Goal: Contribute content: Contribute content

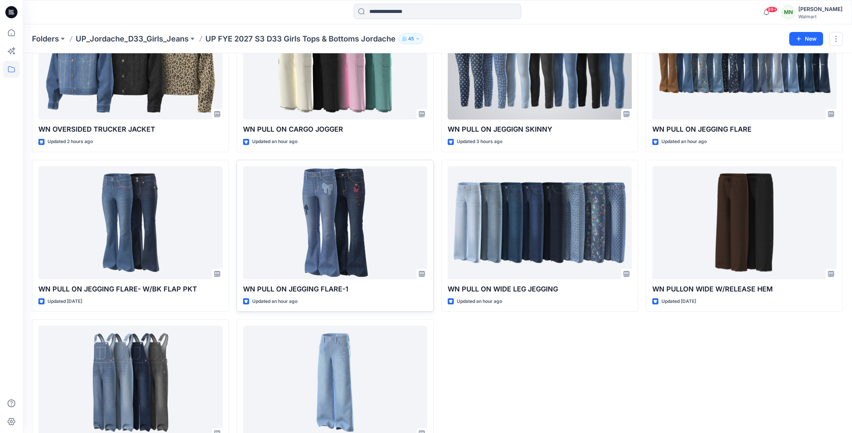
scroll to position [611, 0]
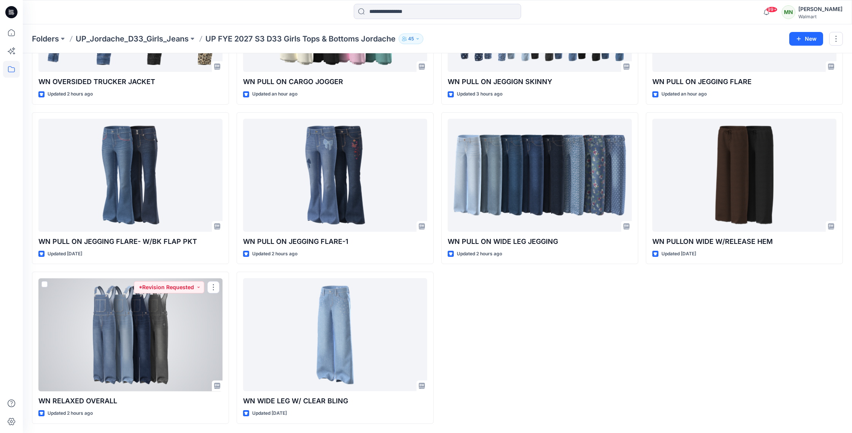
click at [192, 333] on div at bounding box center [130, 334] width 184 height 113
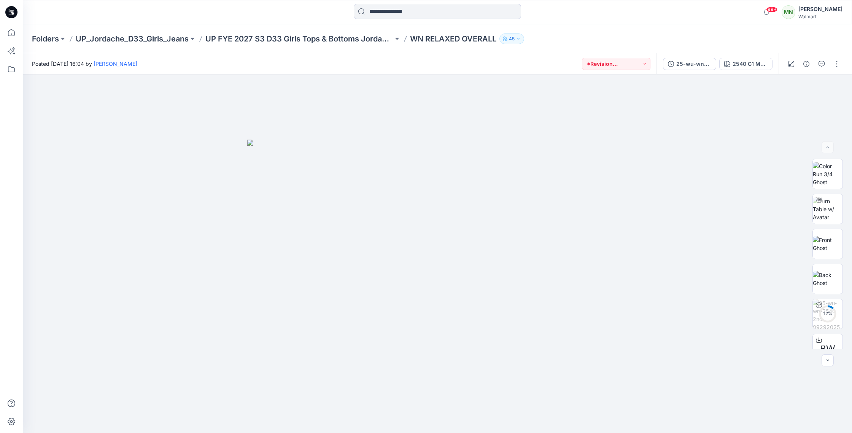
click at [458, 40] on p "WN RELAXED OVERALL" at bounding box center [453, 38] width 86 height 11
click at [459, 39] on p "WN RELAXED OVERALL" at bounding box center [453, 38] width 86 height 11
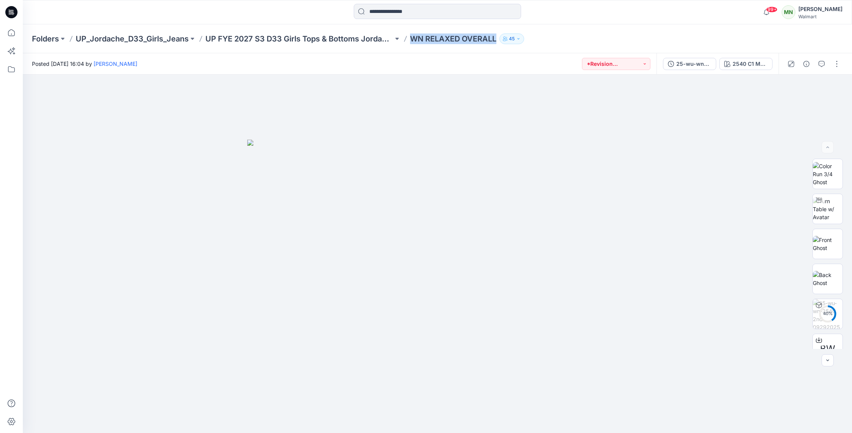
click at [459, 39] on p "WN RELAXED OVERALL" at bounding box center [453, 38] width 86 height 11
copy div "WN RELAXED OVERALL 45"
click at [837, 65] on button "button" at bounding box center [836, 64] width 12 height 12
click at [814, 102] on button "Edit" at bounding box center [805, 103] width 70 height 14
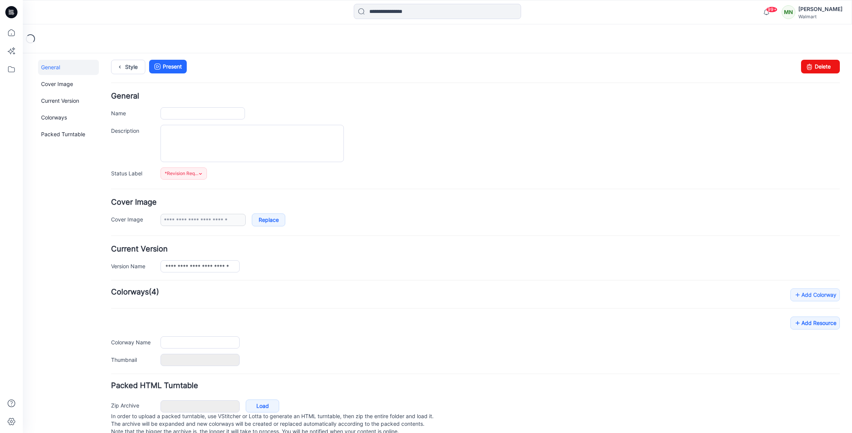
type input "**********"
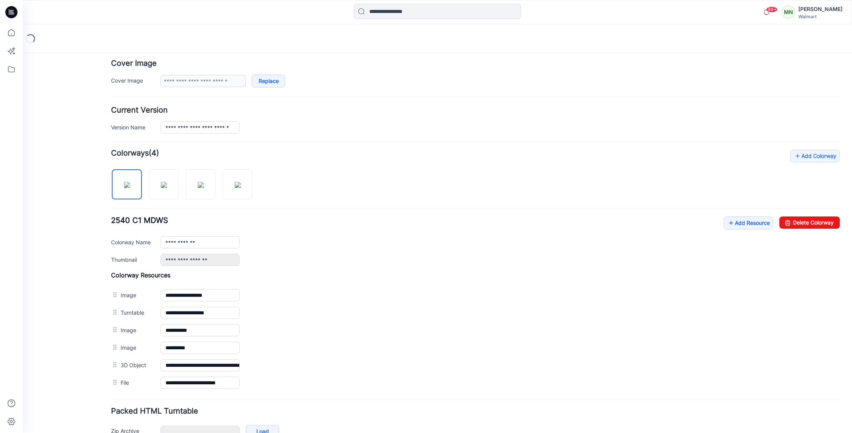
scroll to position [187, 0]
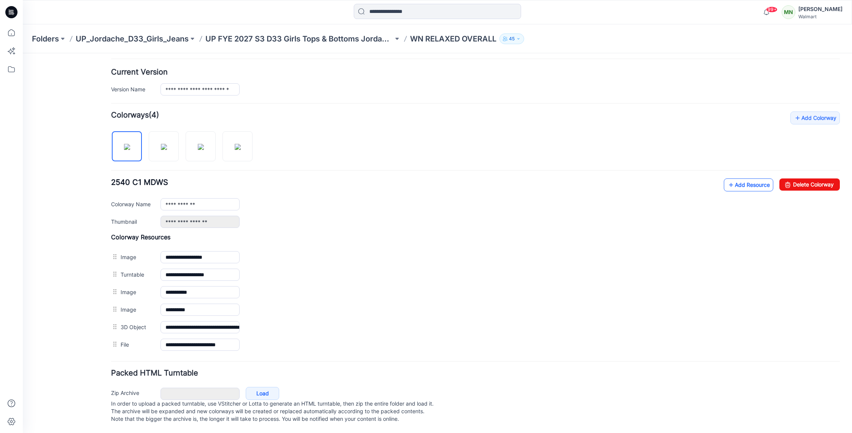
click at [754, 178] on link "Add Resource" at bounding box center [748, 184] width 49 height 13
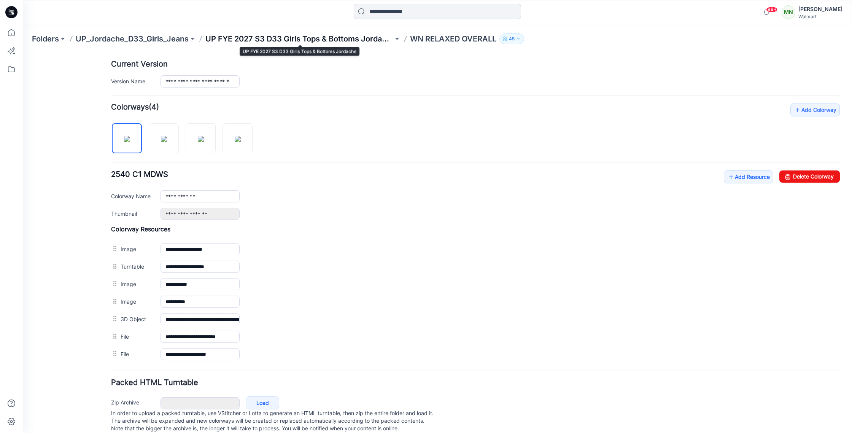
click at [340, 41] on p "UP FYE 2027 S3 D33 Girls Tops & Bottoms Jordache" at bounding box center [299, 38] width 188 height 11
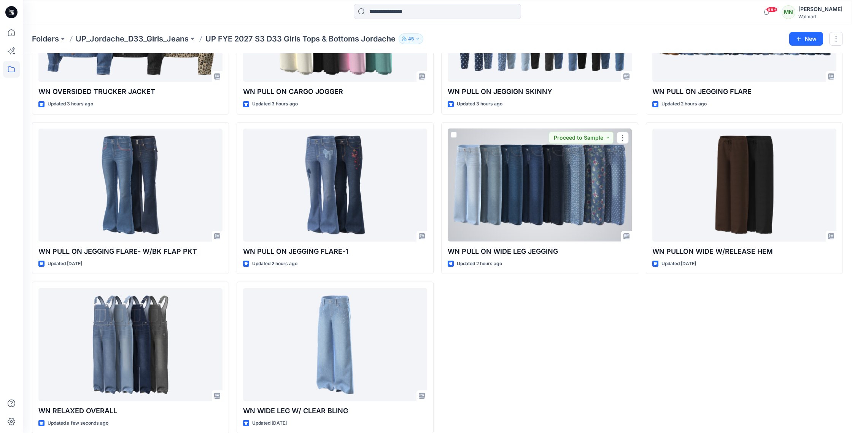
scroll to position [611, 0]
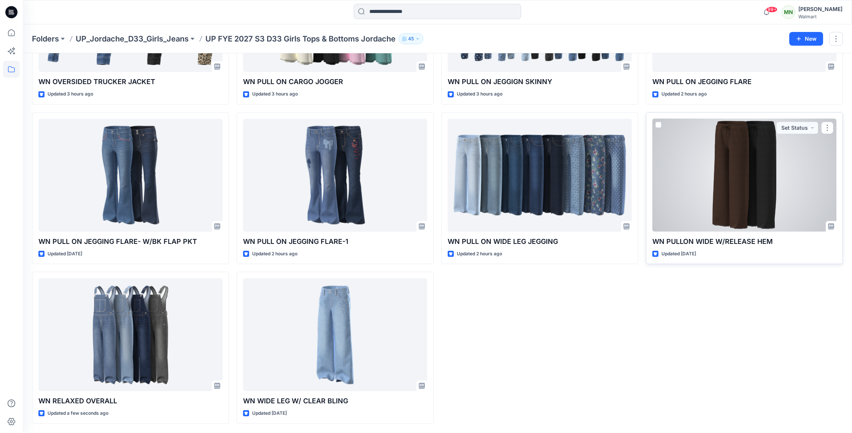
click at [767, 167] on div at bounding box center [744, 175] width 184 height 113
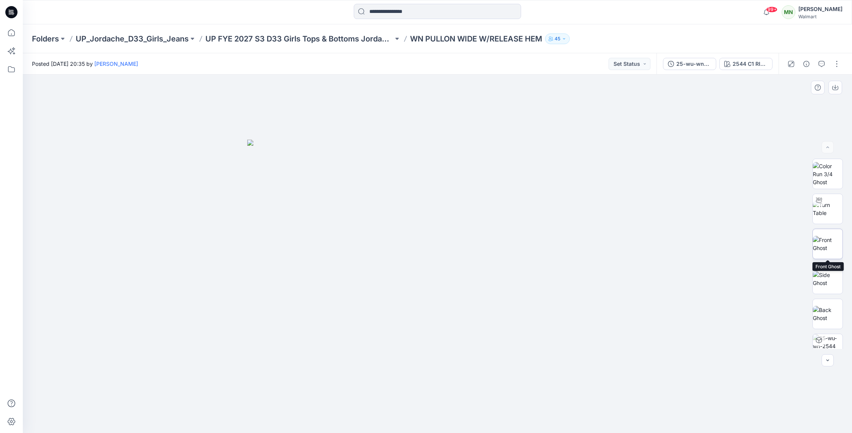
click at [831, 238] on img at bounding box center [828, 244] width 30 height 16
click at [836, 311] on img at bounding box center [828, 314] width 30 height 16
click at [500, 38] on p "WN PULLON WIDE W/RELEASE HEM" at bounding box center [476, 38] width 132 height 11
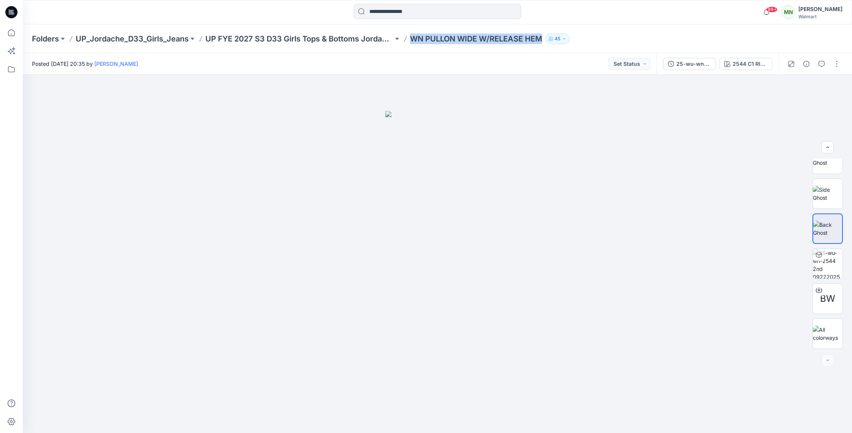
click at [500, 38] on p "WN PULLON WIDE W/RELEASE HEM" at bounding box center [476, 38] width 132 height 11
copy div "WN PULLON WIDE W/RELEASE HEM 45"
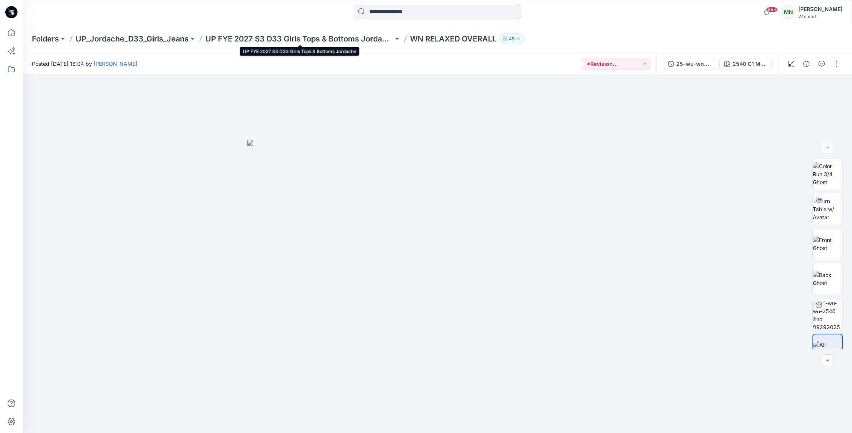
click at [348, 38] on p "UP FYE 2027 S3 D33 Girls Tops & Bottoms Jordache" at bounding box center [299, 38] width 188 height 11
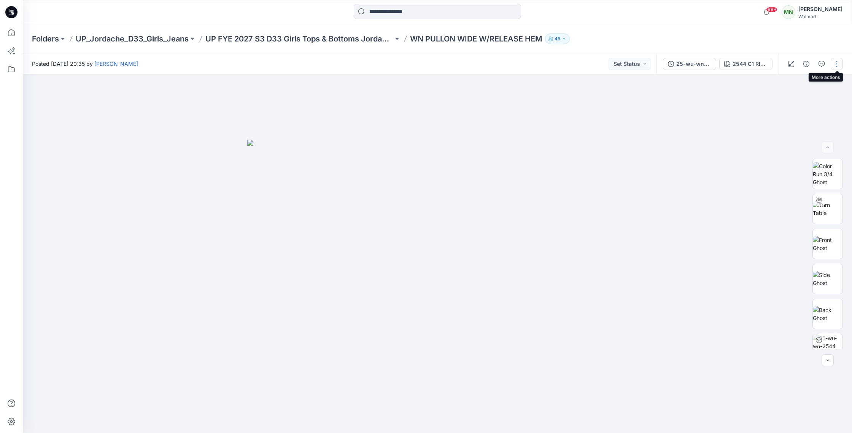
click at [836, 65] on button "button" at bounding box center [836, 64] width 12 height 12
click at [803, 102] on button "Edit" at bounding box center [805, 103] width 70 height 14
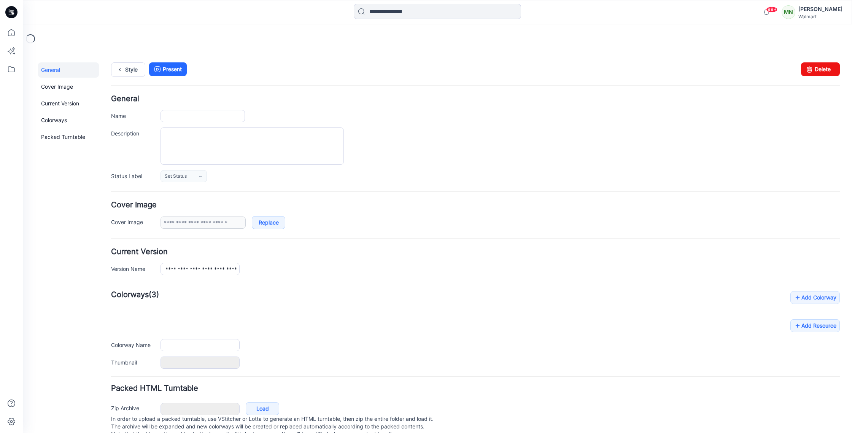
type input "**********"
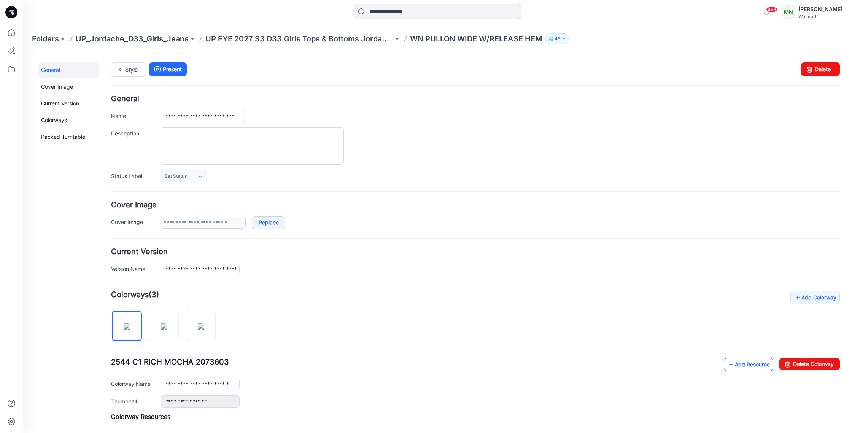
click at [743, 369] on link "Add Resource" at bounding box center [748, 364] width 49 height 13
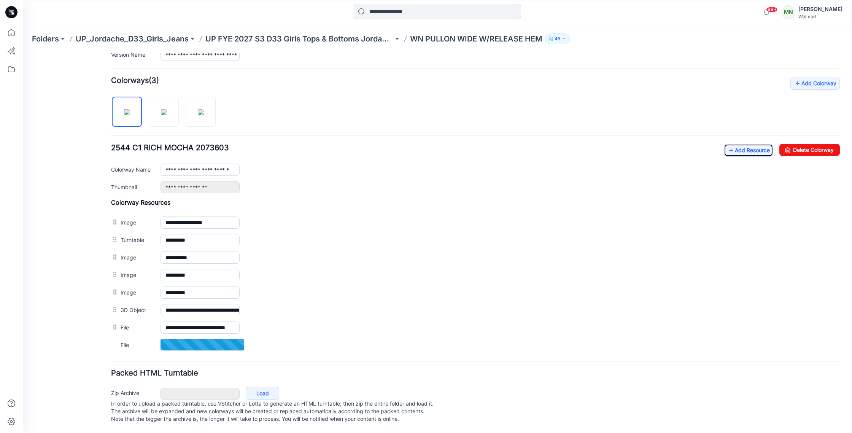
scroll to position [222, 0]
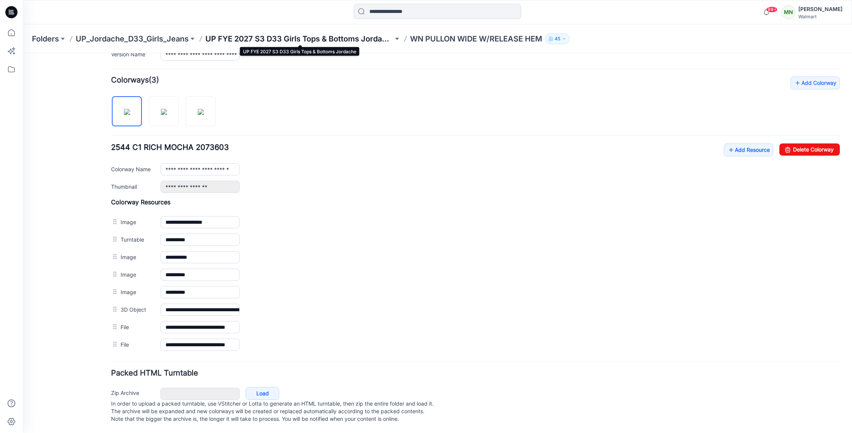
click at [333, 39] on p "UP FYE 2027 S3 D33 Girls Tops & Bottoms Jordache" at bounding box center [299, 38] width 188 height 11
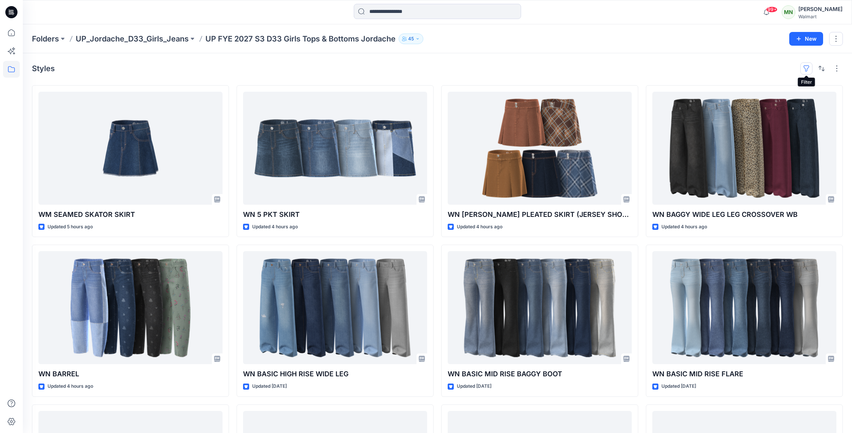
click at [808, 68] on button "button" at bounding box center [806, 68] width 12 height 12
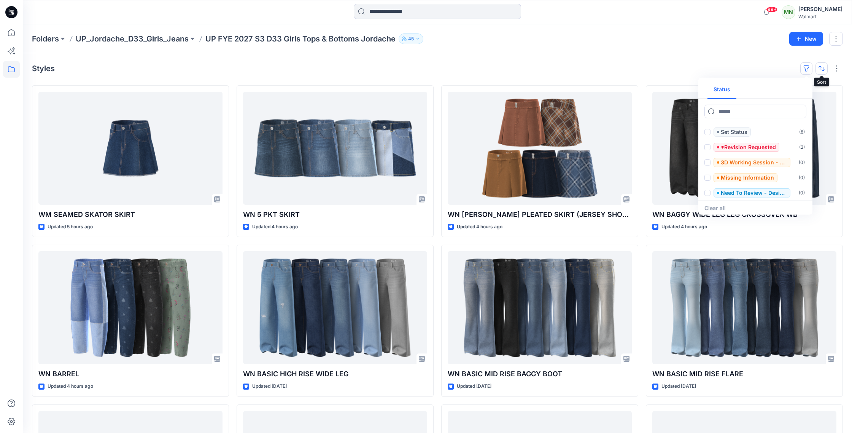
click at [825, 69] on button "button" at bounding box center [821, 68] width 12 height 12
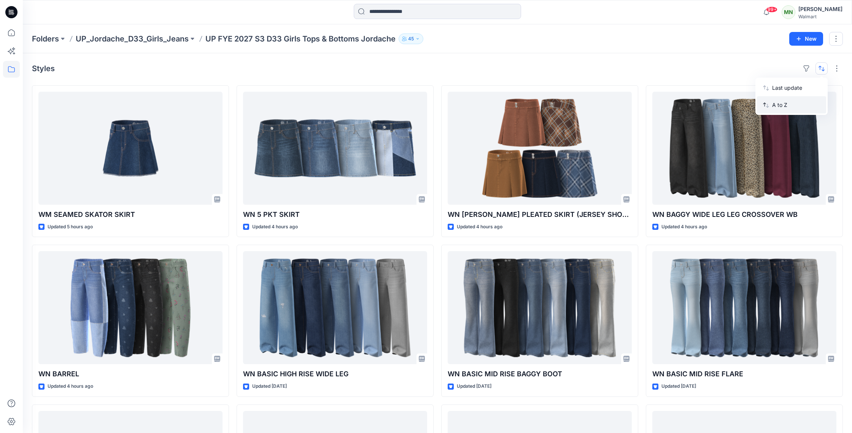
click at [808, 107] on p "A to Z" at bounding box center [796, 105] width 48 height 8
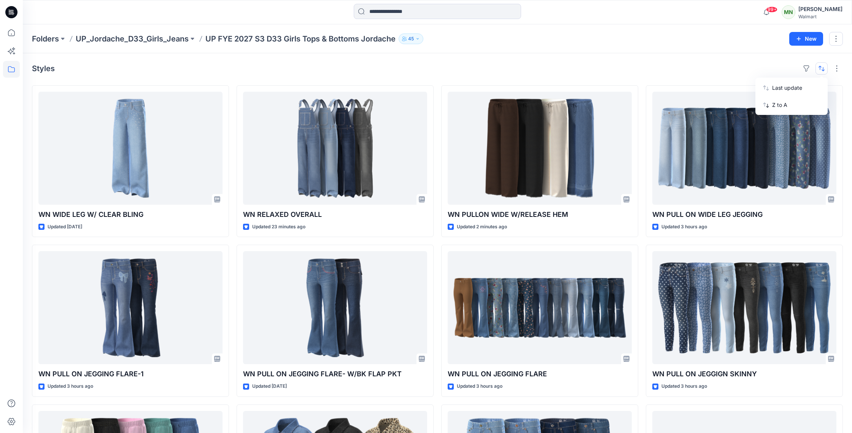
click at [629, 69] on div "Styles Last update Z to A" at bounding box center [437, 68] width 811 height 12
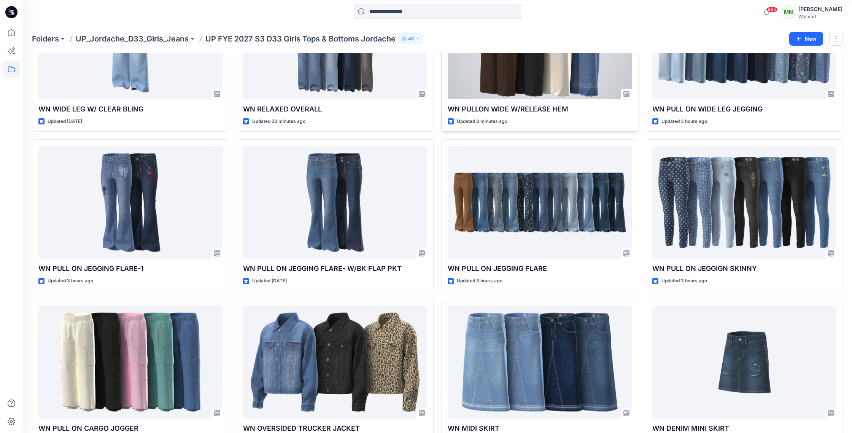
scroll to position [132, 0]
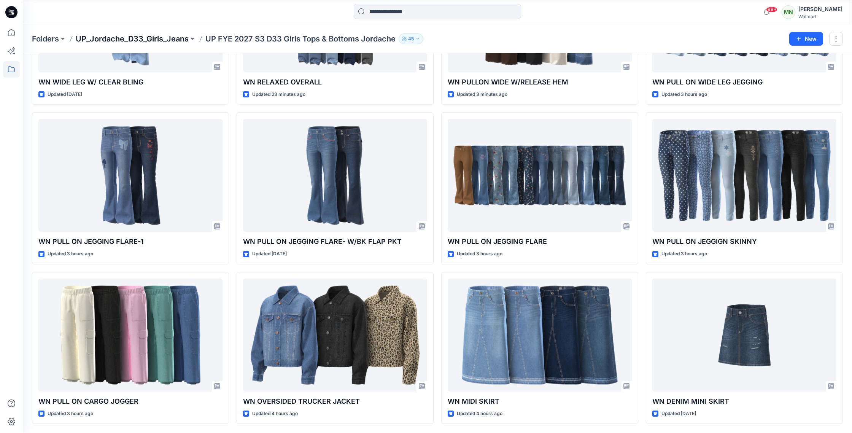
click at [163, 38] on p "UP_Jordache_D33_Girls_Jeans" at bounding box center [132, 38] width 113 height 11
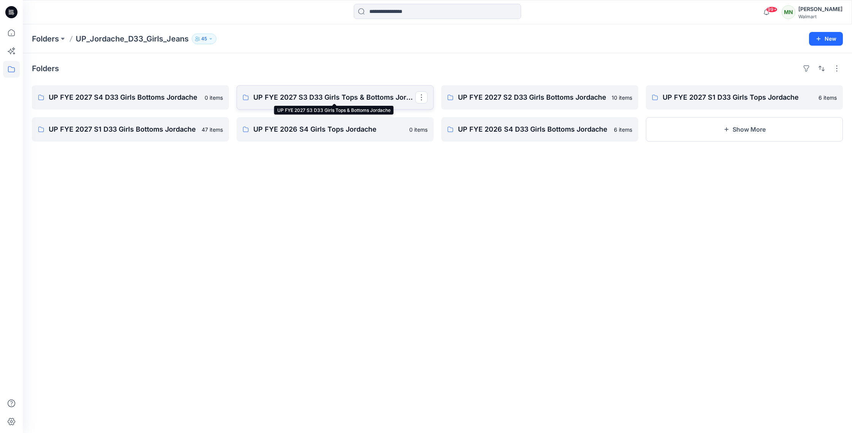
click at [317, 98] on p "UP FYE 2027 S3 D33 Girls Tops & Bottoms Jordache" at bounding box center [334, 97] width 162 height 11
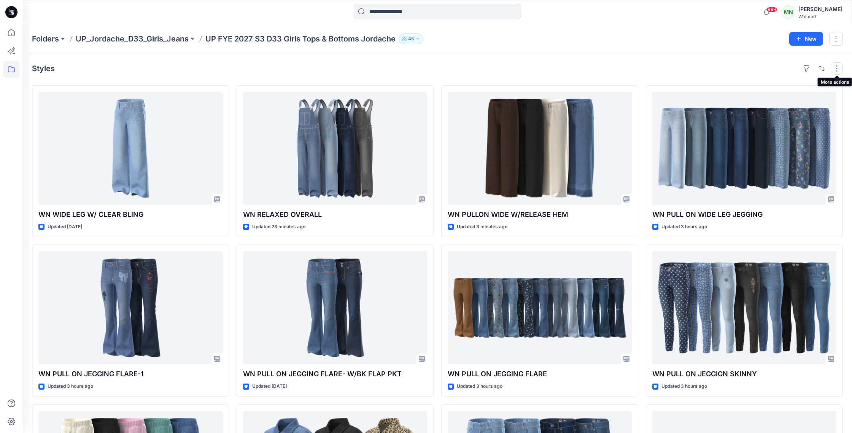
click at [838, 69] on button "button" at bounding box center [836, 68] width 12 height 12
click at [725, 95] on p "Large Grid" at bounding box center [738, 94] width 38 height 9
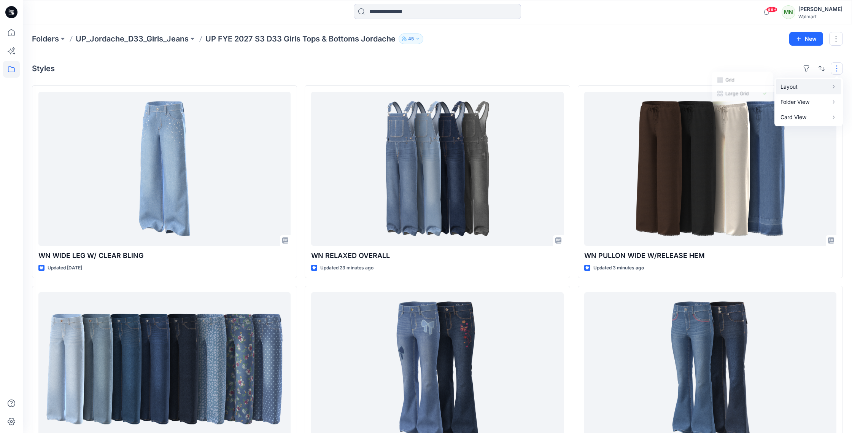
click at [782, 84] on p "Layout" at bounding box center [804, 86] width 48 height 9
click at [751, 79] on p "Grid" at bounding box center [738, 79] width 38 height 9
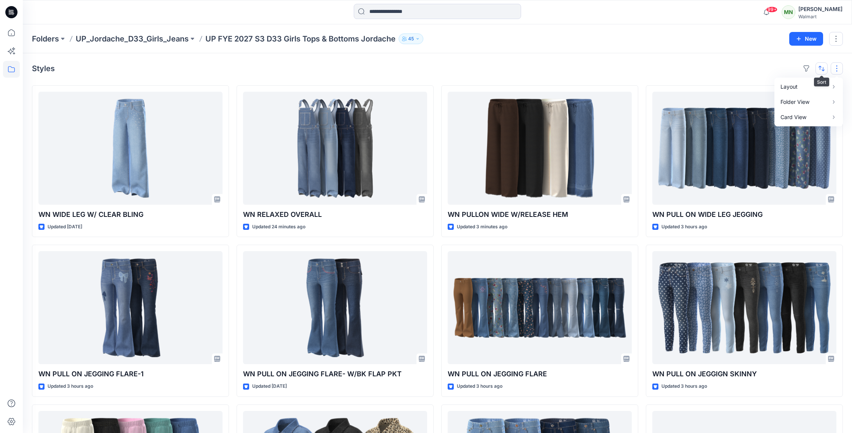
click at [824, 70] on button "button" at bounding box center [821, 68] width 12 height 12
click at [795, 91] on p "Last update" at bounding box center [796, 88] width 48 height 8
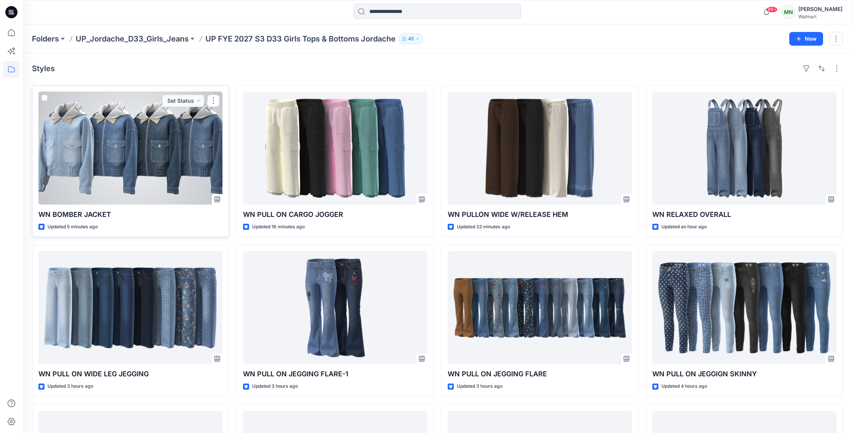
click at [174, 154] on div at bounding box center [130, 148] width 184 height 113
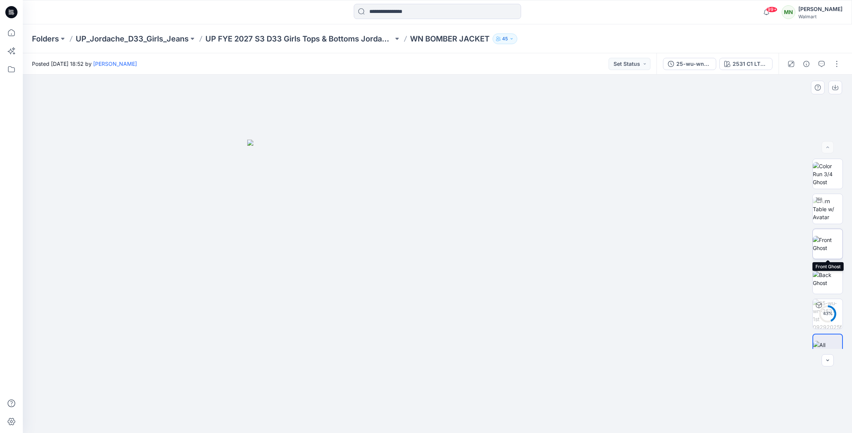
click at [835, 243] on img at bounding box center [828, 244] width 30 height 16
click at [835, 276] on img at bounding box center [828, 279] width 30 height 16
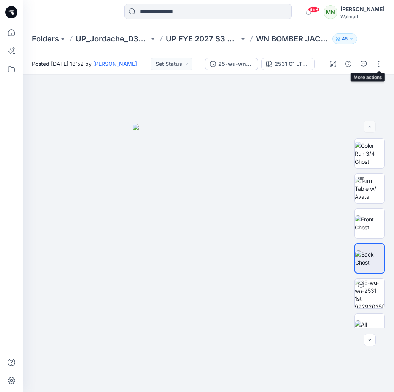
drag, startPoint x: 382, startPoint y: 64, endPoint x: 380, endPoint y: 70, distance: 6.3
click at [382, 64] on button "button" at bounding box center [379, 64] width 12 height 12
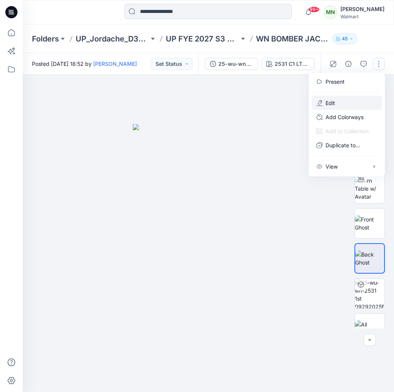
click at [355, 102] on button "Edit" at bounding box center [347, 103] width 70 height 14
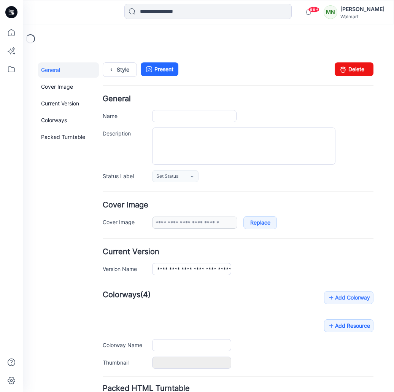
type input "**********"
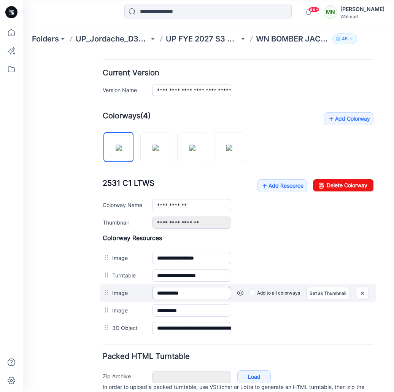
scroll to position [188, 0]
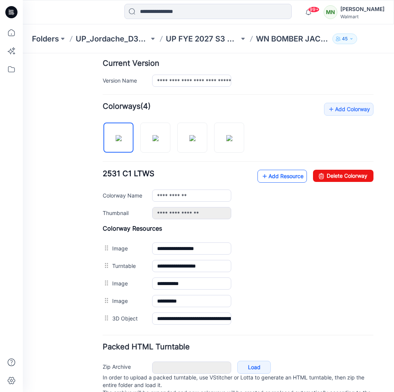
click at [264, 179] on icon at bounding box center [265, 176] width 8 height 12
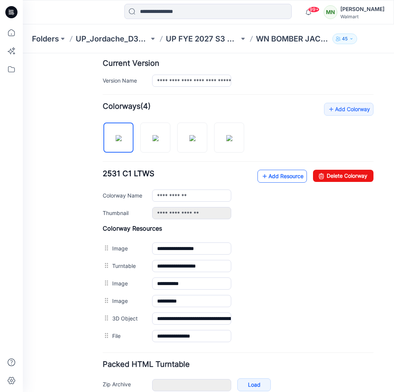
click at [297, 177] on link "Add Resource" at bounding box center [281, 176] width 49 height 13
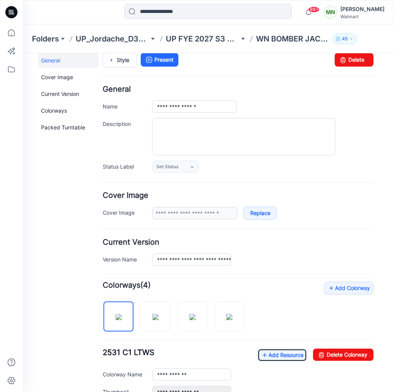
scroll to position [0, 0]
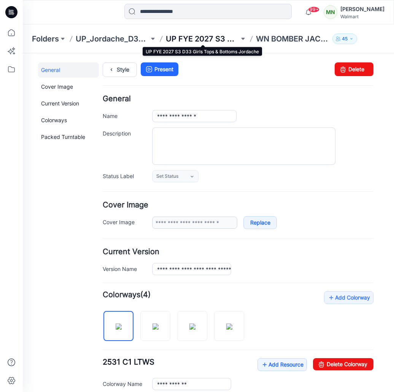
click at [216, 36] on p "UP FYE 2027 S3 D33 Girls Tops & Bottoms Jordache" at bounding box center [202, 38] width 73 height 11
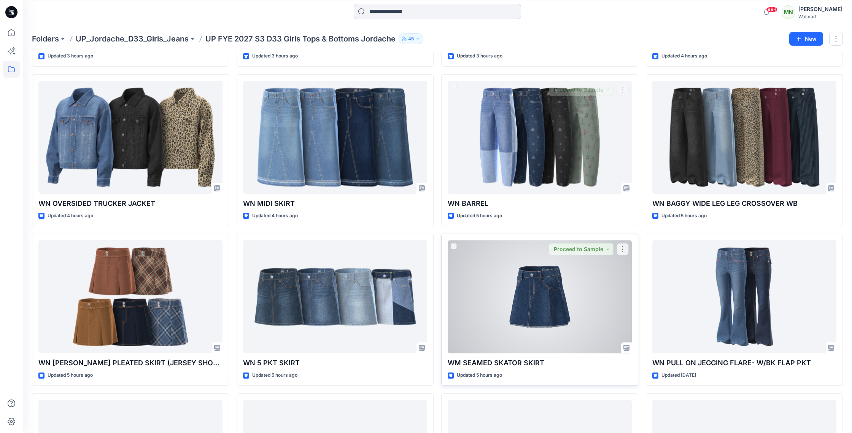
scroll to position [330, 0]
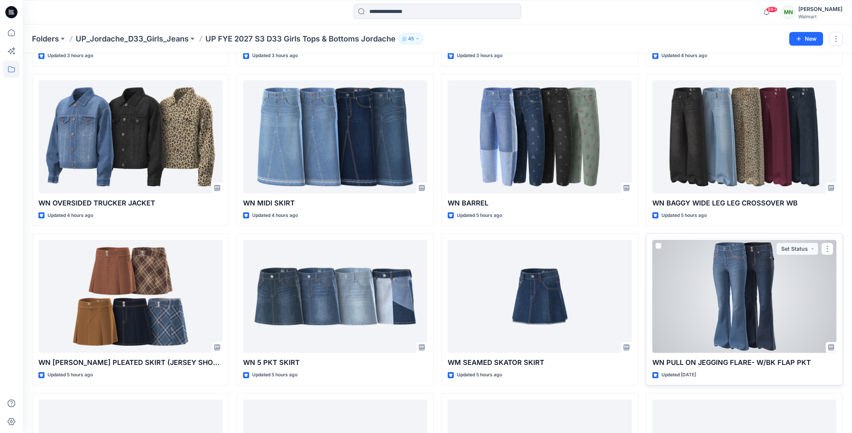
click at [394, 281] on div at bounding box center [744, 296] width 184 height 113
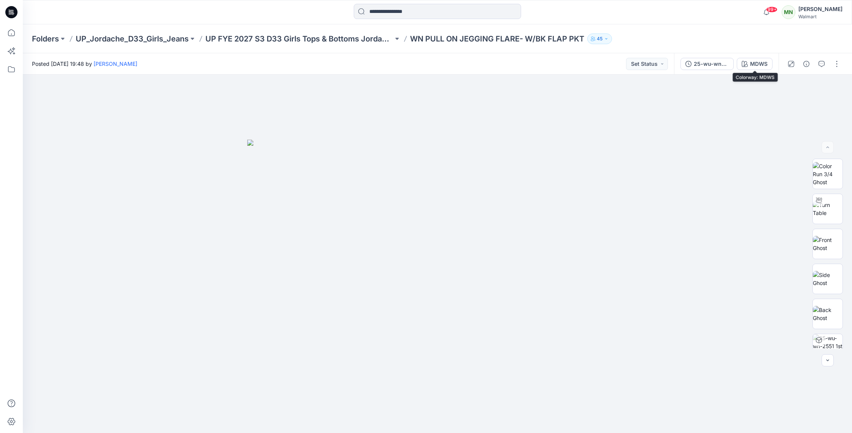
click at [394, 59] on button "MDWS" at bounding box center [754, 64] width 36 height 12
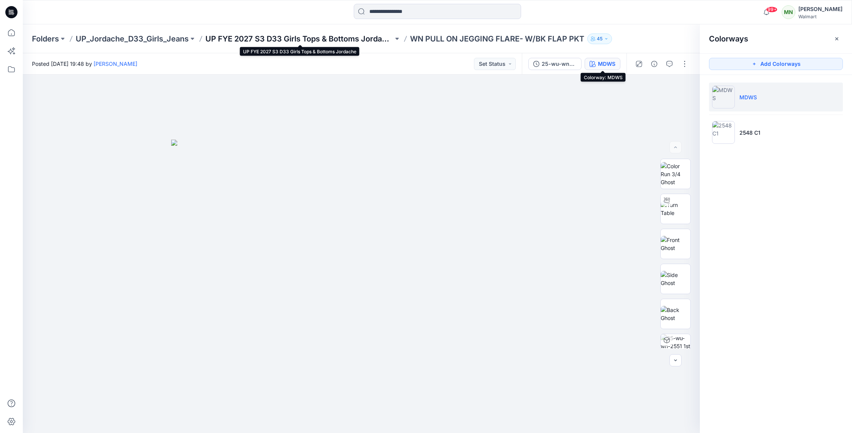
click at [235, 38] on p "UP FYE 2027 S3 D33 Girls Tops & Bottoms Jordache" at bounding box center [299, 38] width 188 height 11
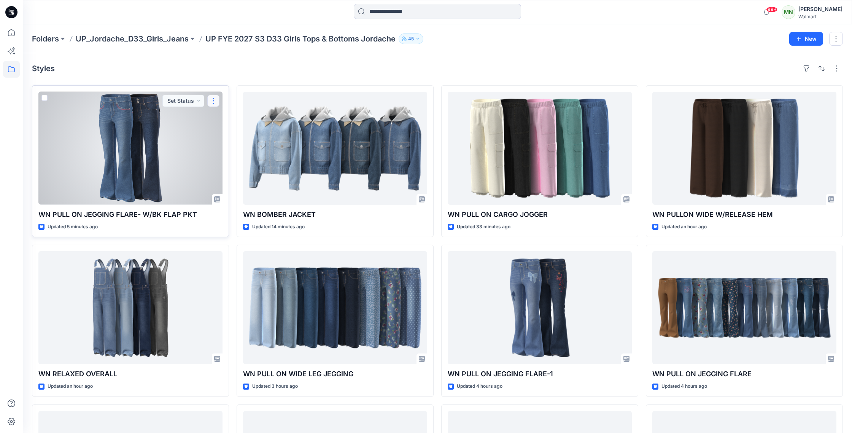
click at [213, 100] on button "button" at bounding box center [213, 101] width 12 height 12
click at [219, 120] on button "Edit" at bounding box center [250, 118] width 82 height 14
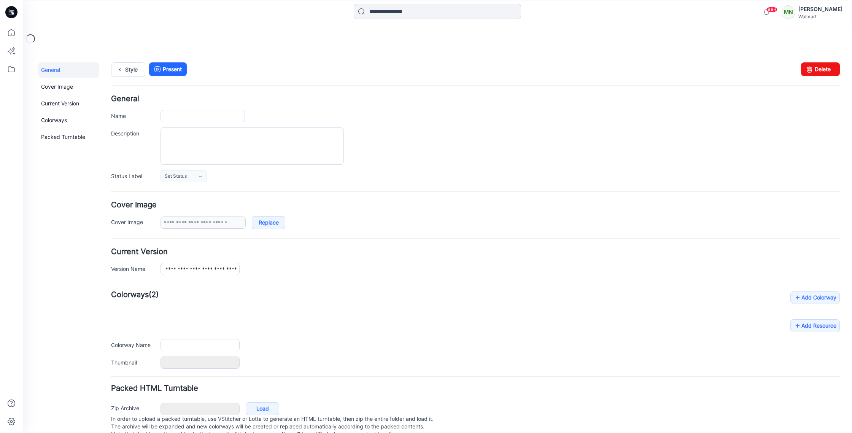
type input "**********"
type input "****"
type input "**********"
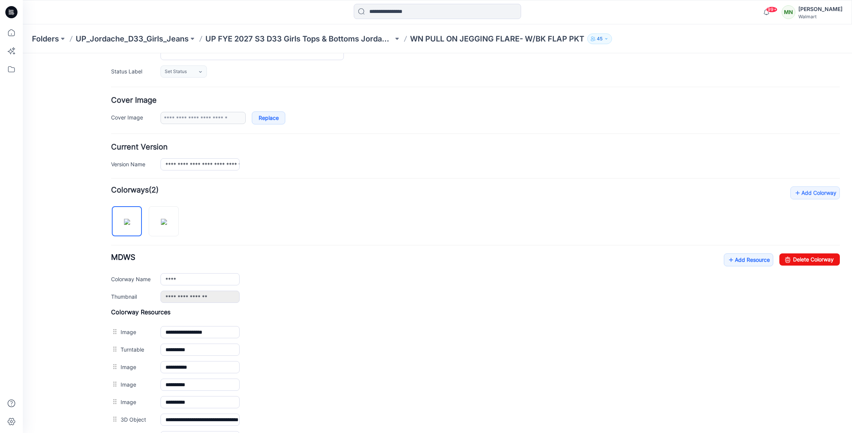
scroll to position [205, 0]
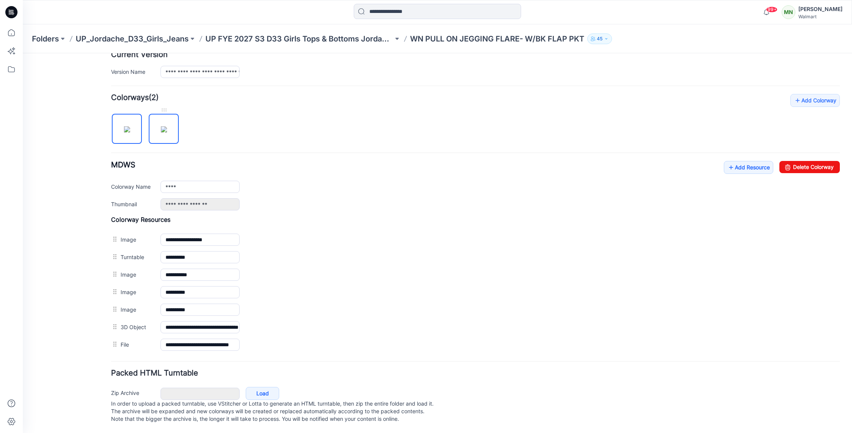
click at [167, 126] on img at bounding box center [164, 129] width 6 height 6
type input "****"
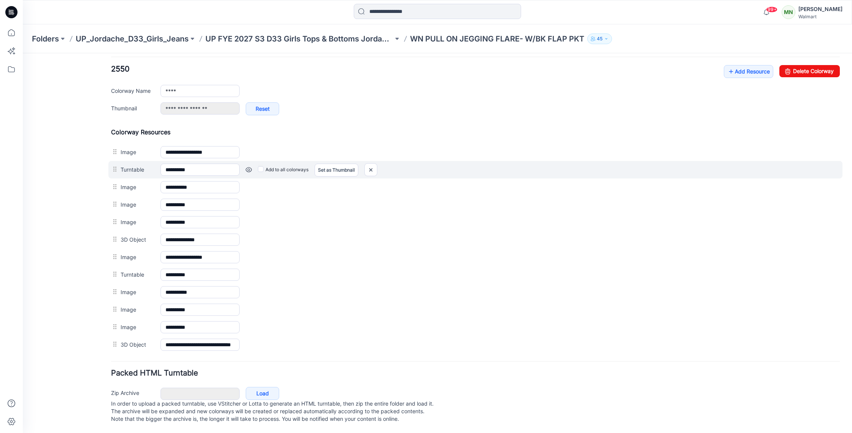
scroll to position [301, 0]
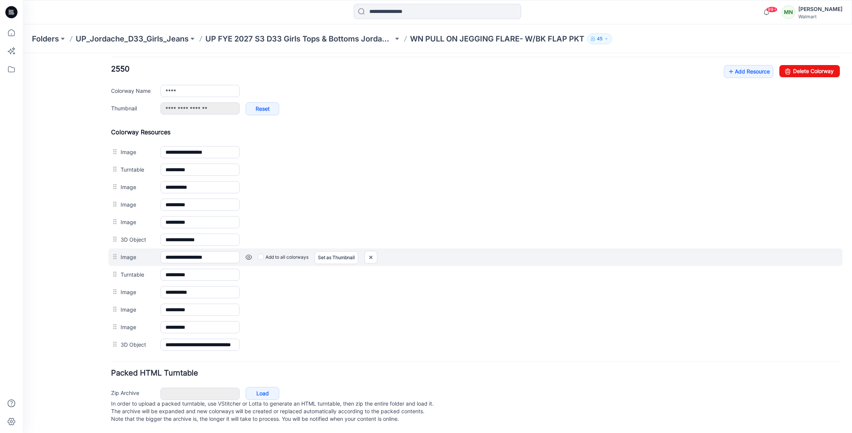
click at [382, 251] on div "Add to all colorways Set as Thumbnail Unset as Thumbnail" at bounding box center [540, 257] width 600 height 12
click at [376, 251] on img at bounding box center [371, 257] width 12 height 13
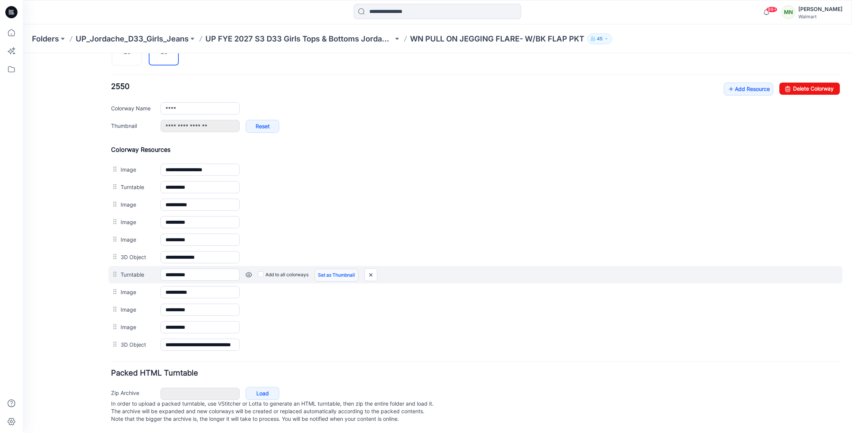
scroll to position [275, 0]
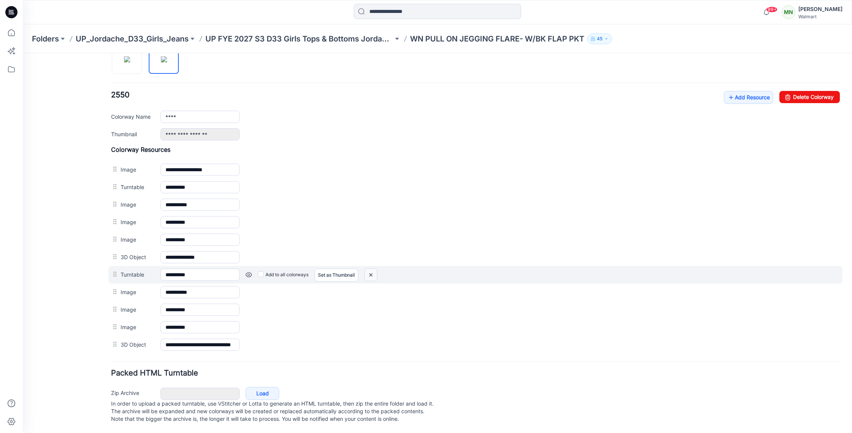
click at [372, 268] on img at bounding box center [371, 274] width 12 height 13
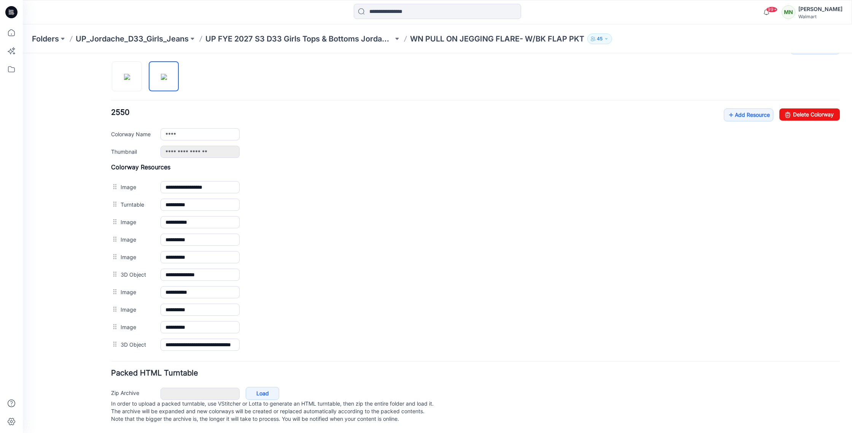
scroll to position [257, 0]
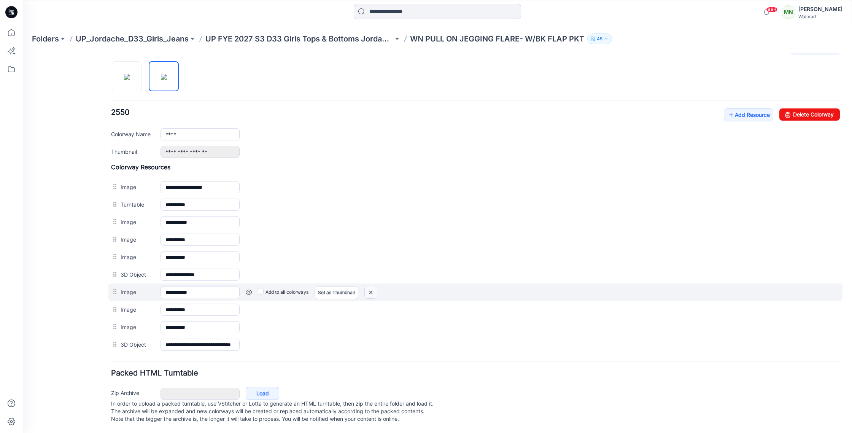
click at [375, 286] on img at bounding box center [371, 292] width 12 height 13
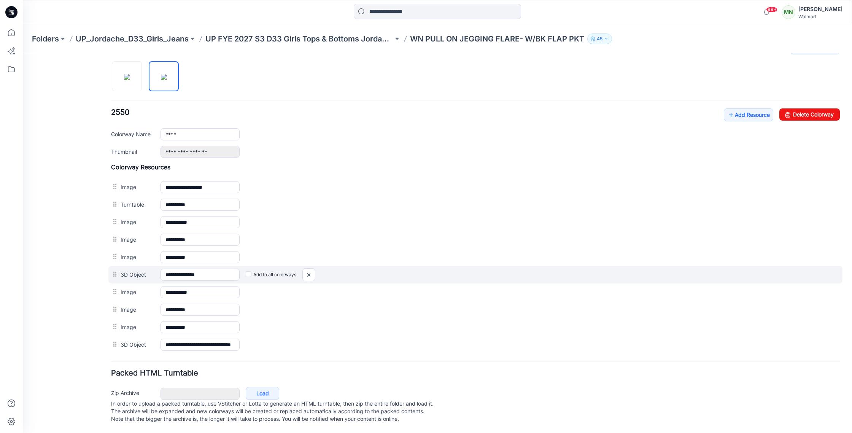
scroll to position [240, 0]
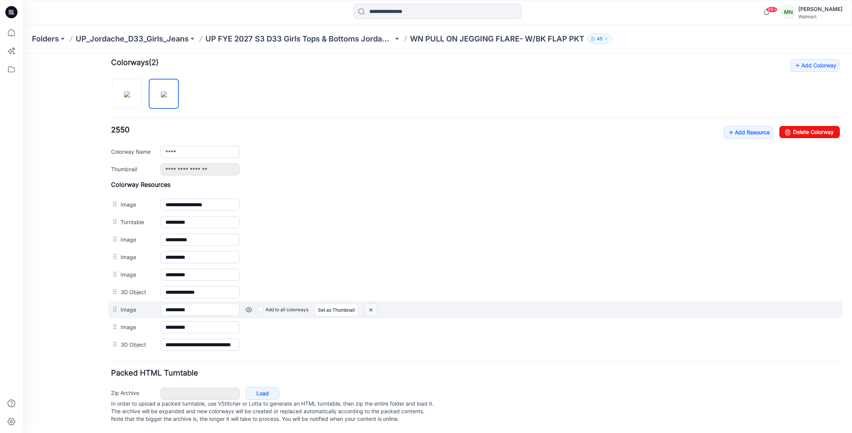
click at [373, 303] on img at bounding box center [371, 309] width 12 height 13
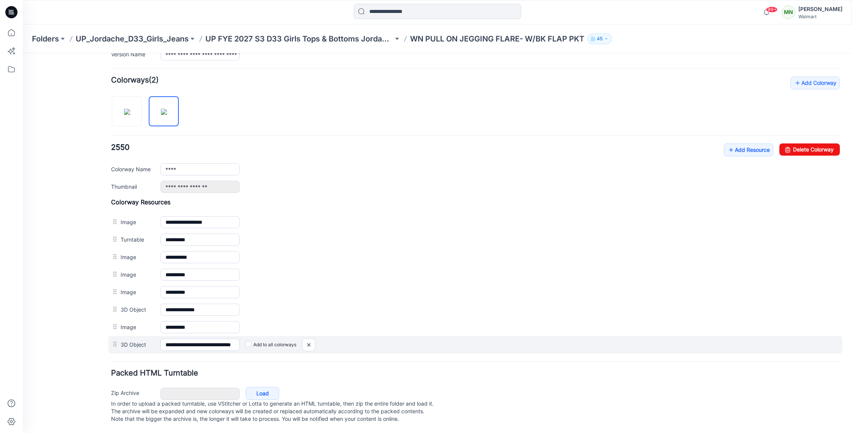
scroll to position [222, 0]
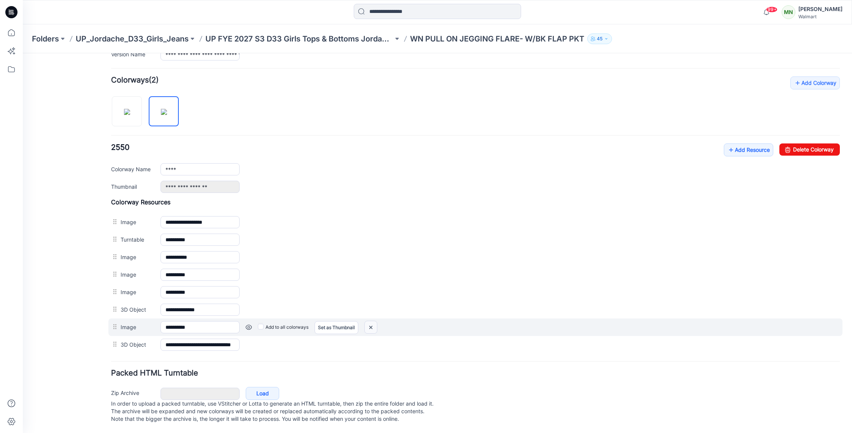
click at [374, 321] on img at bounding box center [371, 327] width 12 height 13
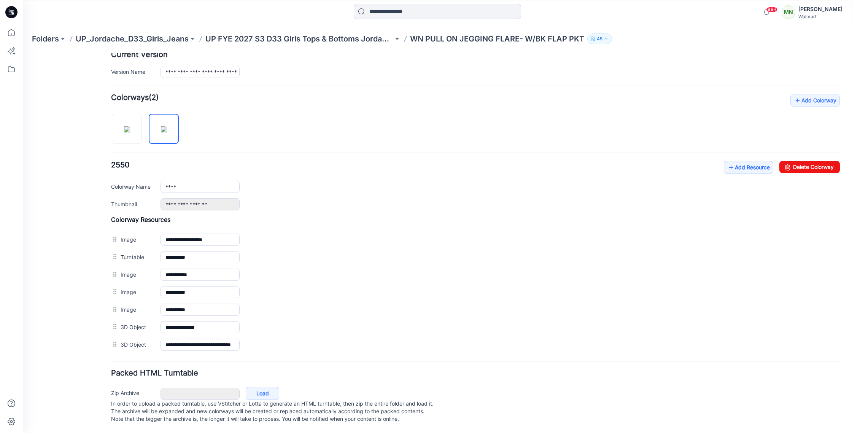
scroll to position [205, 0]
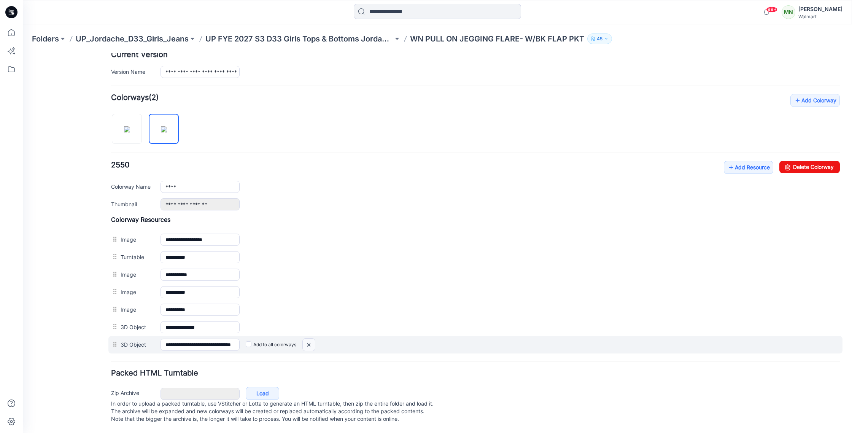
click at [310, 338] on img at bounding box center [309, 344] width 12 height 13
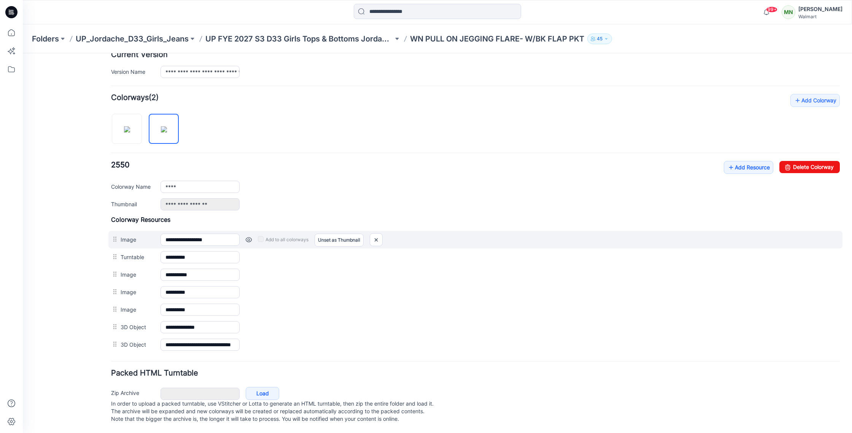
click at [248, 236] on link at bounding box center [249, 239] width 6 height 6
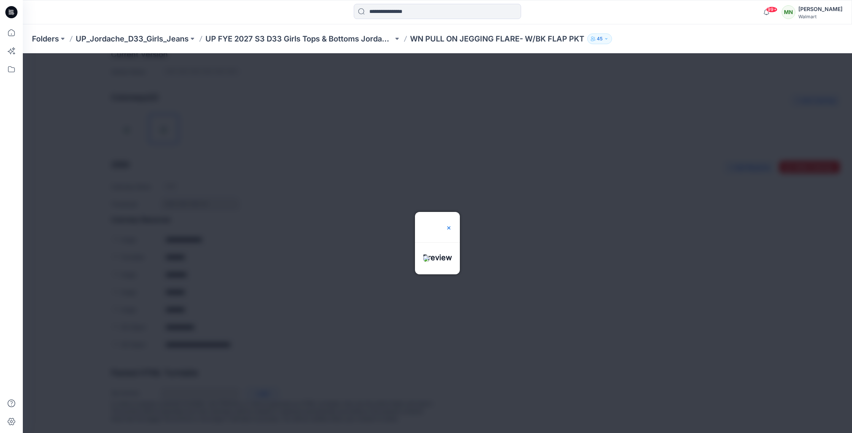
click at [452, 212] on div at bounding box center [449, 227] width 6 height 30
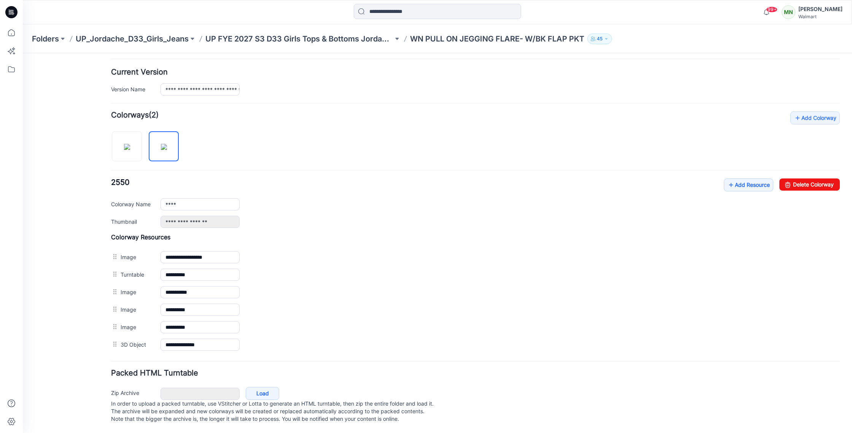
scroll to position [187, 0]
click at [336, 233] on h4 "Colorway Resources" at bounding box center [475, 237] width 728 height 8
click at [242, 40] on p "UP FYE 2027 S3 D33 Girls Tops & Bottoms Jordache" at bounding box center [299, 38] width 188 height 11
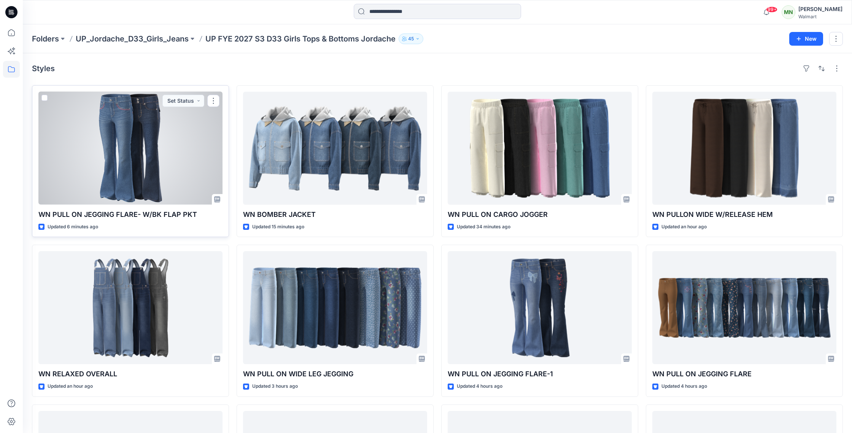
click at [167, 159] on div at bounding box center [130, 148] width 184 height 113
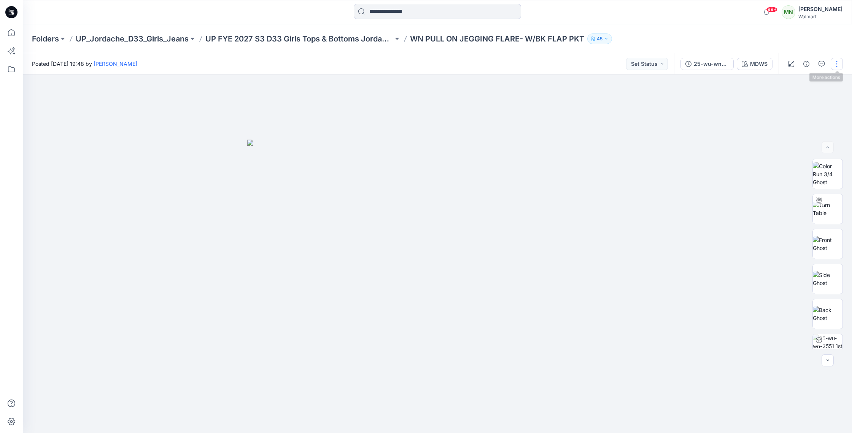
click at [837, 66] on button "button" at bounding box center [836, 64] width 12 height 12
click at [795, 102] on button "Edit" at bounding box center [805, 103] width 70 height 14
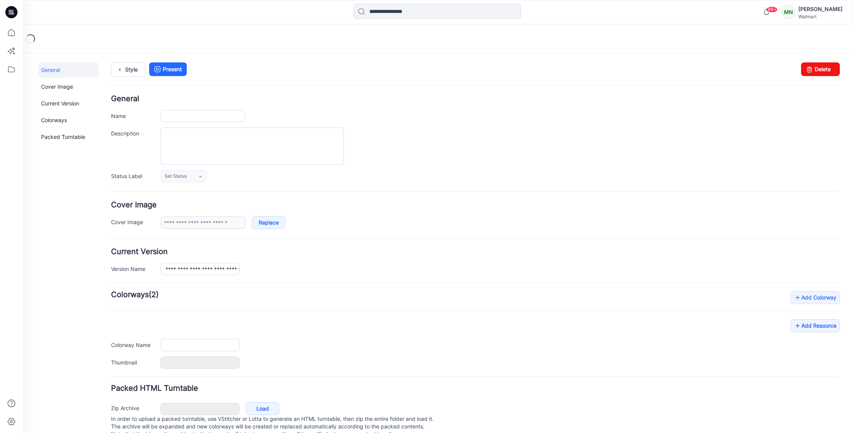
type input "**********"
type input "****"
type input "**********"
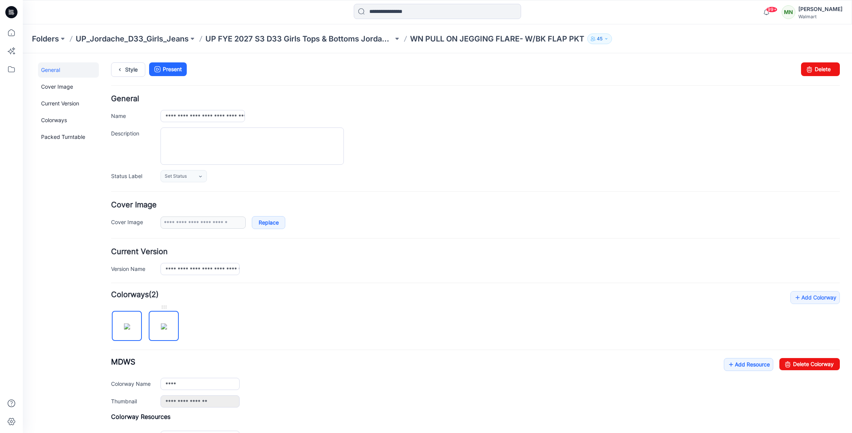
drag, startPoint x: 146, startPoint y: 319, endPoint x: 152, endPoint y: 317, distance: 6.2
click at [146, 319] on div at bounding box center [148, 321] width 74 height 39
click at [161, 323] on img at bounding box center [164, 326] width 6 height 6
type input "****"
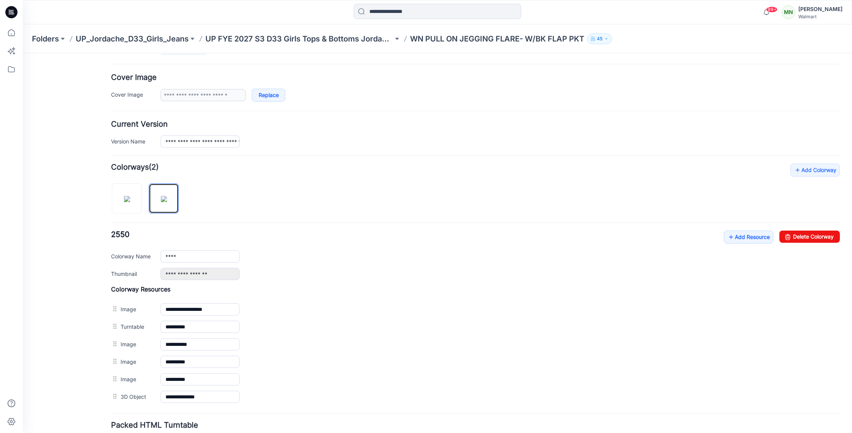
scroll to position [130, 0]
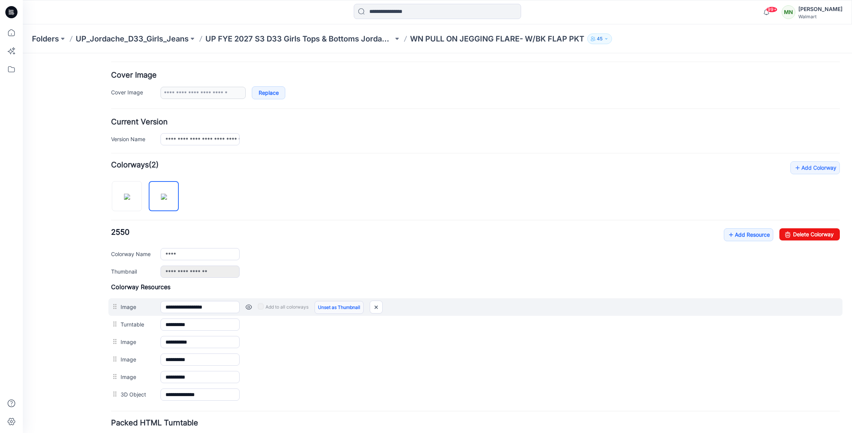
click at [352, 309] on link "Unset as Thumbnail" at bounding box center [338, 307] width 49 height 13
click at [340, 307] on link "Unset as Thumbnail" at bounding box center [338, 307] width 49 height 13
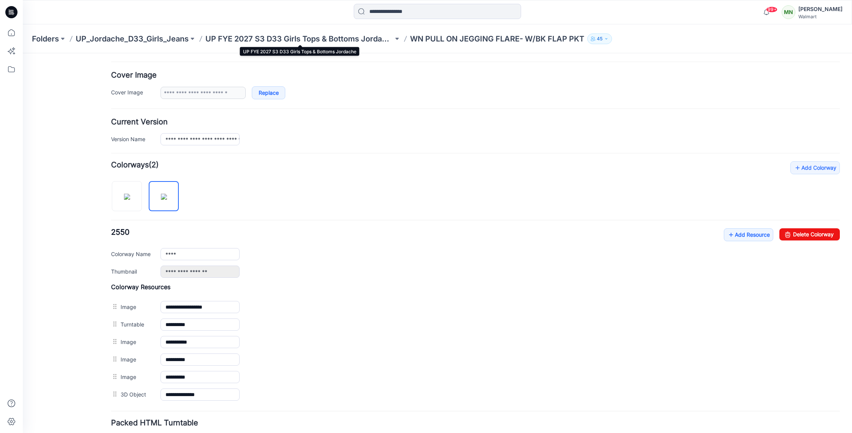
click at [259, 41] on p "UP FYE 2027 S3 D33 Girls Tops & Bottoms Jordache" at bounding box center [299, 38] width 188 height 11
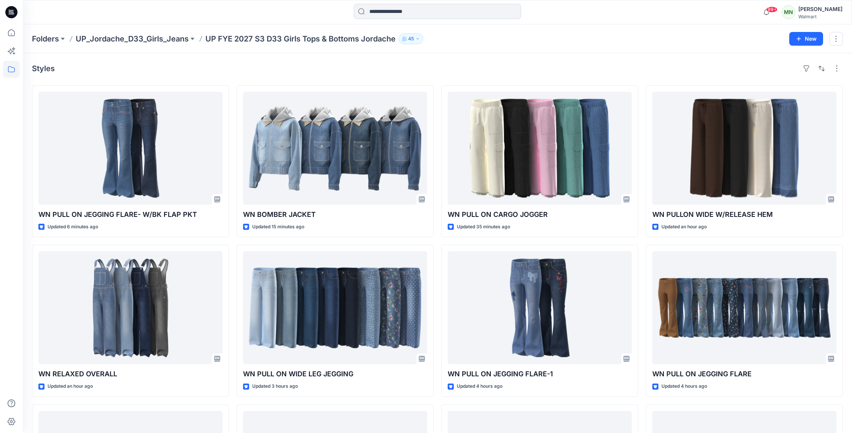
scroll to position [4, 0]
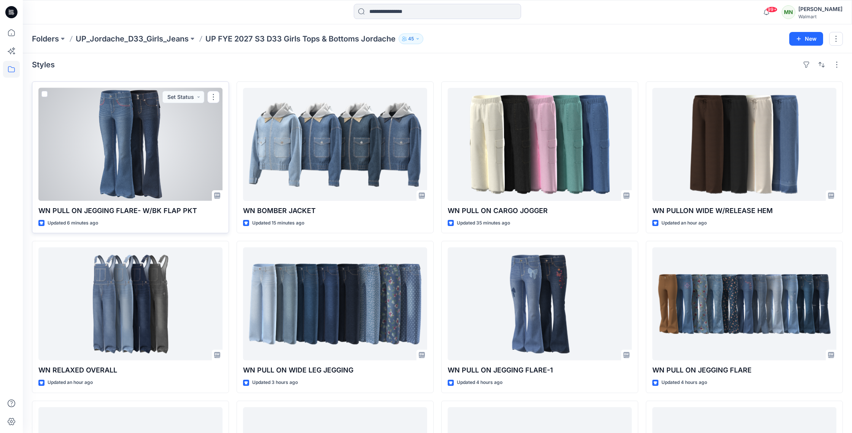
click at [171, 150] on div at bounding box center [130, 144] width 184 height 113
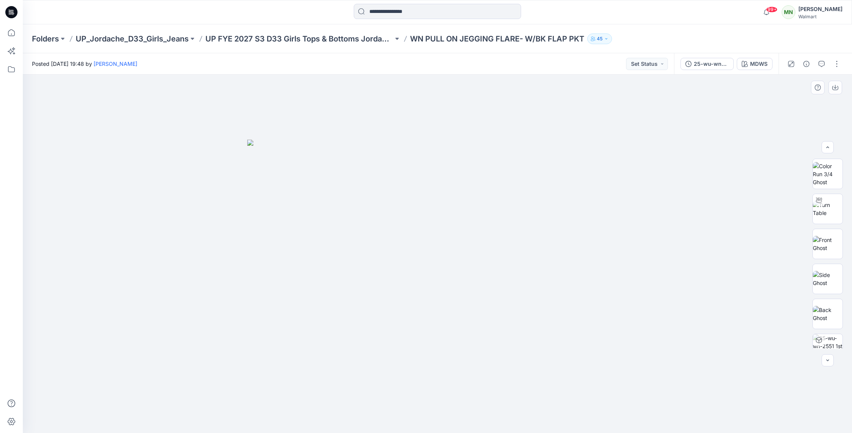
scroll to position [85, 0]
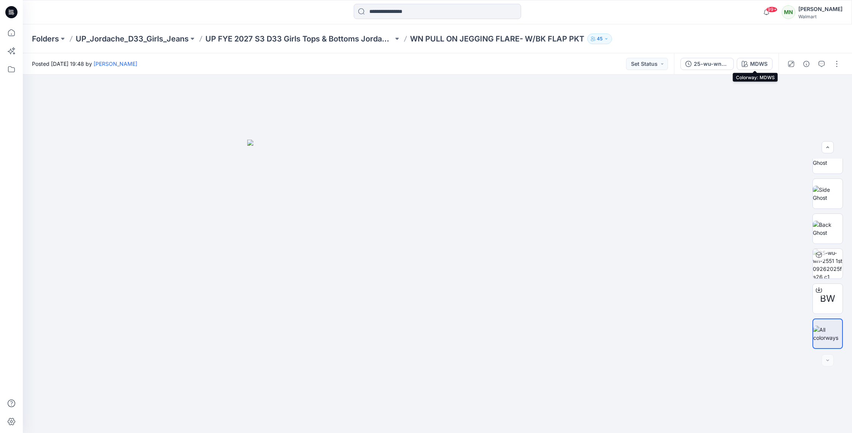
click at [760, 61] on div "MDWS" at bounding box center [758, 64] width 17 height 8
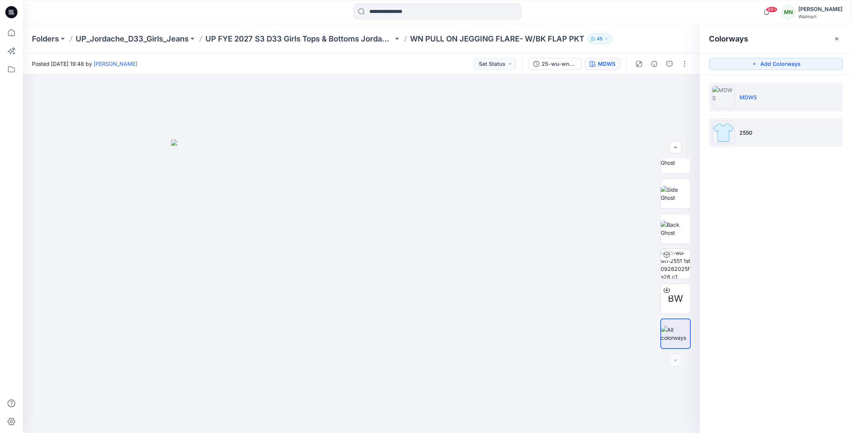
click at [762, 130] on li "2550" at bounding box center [776, 132] width 134 height 29
click at [682, 64] on button "button" at bounding box center [684, 64] width 12 height 12
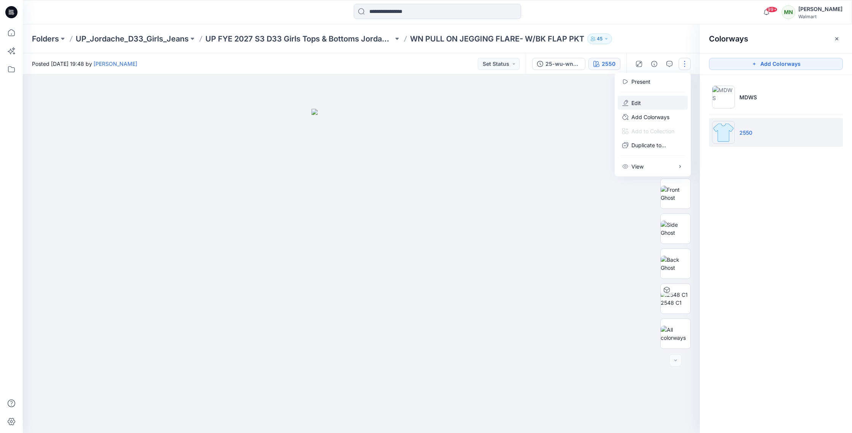
click at [657, 96] on button "Edit" at bounding box center [652, 103] width 70 height 14
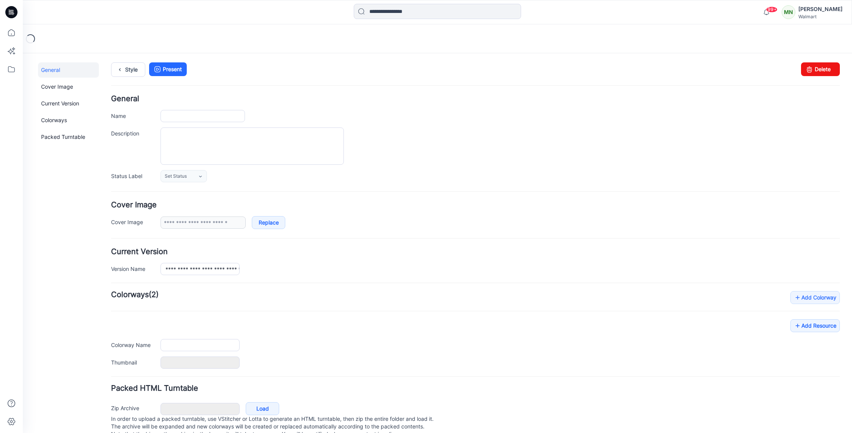
type input "**********"
type input "****"
type input "**********"
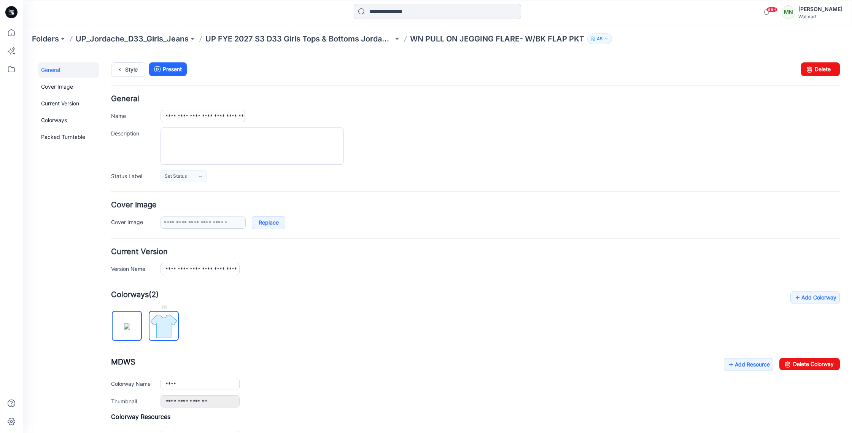
click at [163, 317] on img at bounding box center [163, 326] width 29 height 29
type input "****"
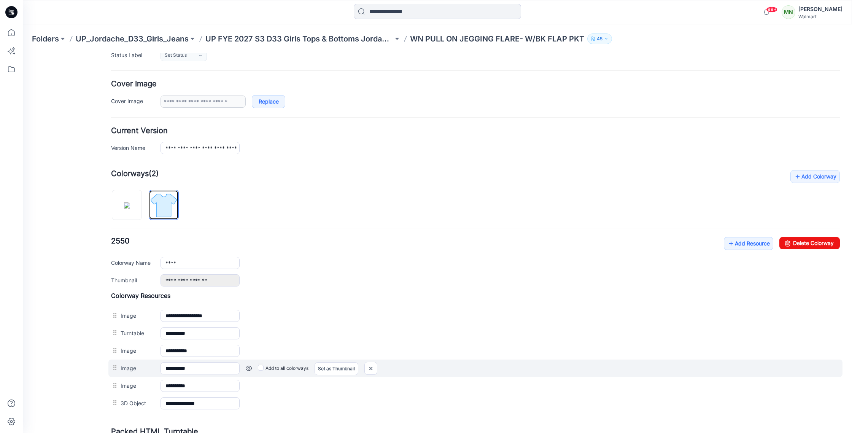
scroll to position [132, 0]
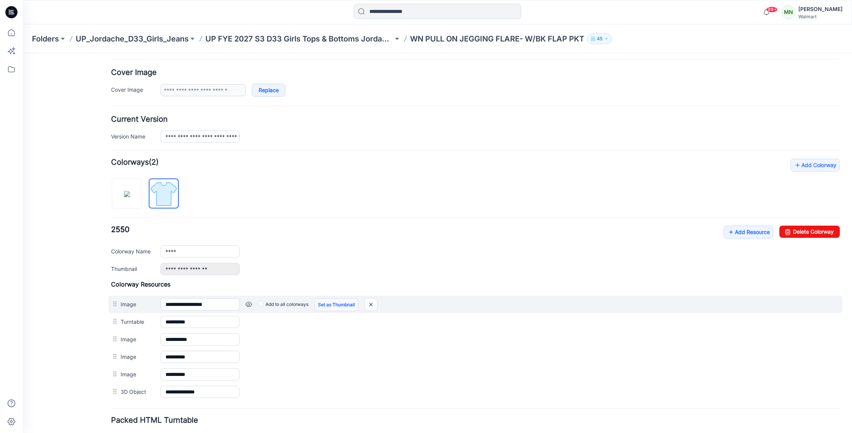
click at [343, 306] on link "Set as Thumbnail" at bounding box center [336, 304] width 44 height 13
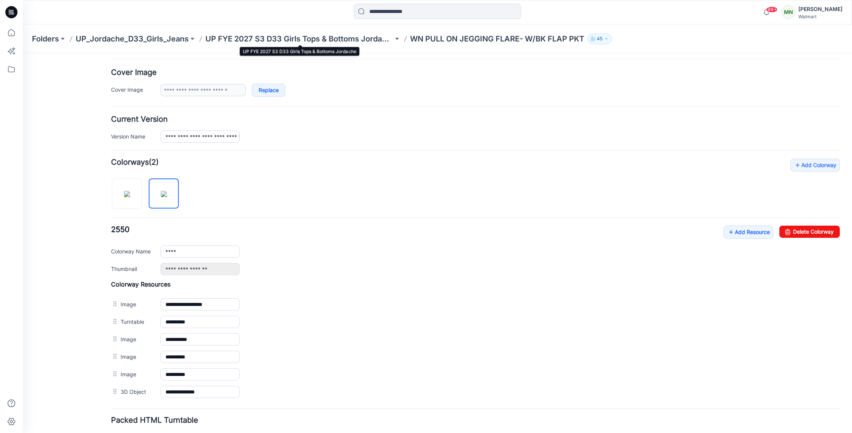
click at [317, 36] on p "UP FYE 2027 S3 D33 Girls Tops & Bottoms Jordache" at bounding box center [299, 38] width 188 height 11
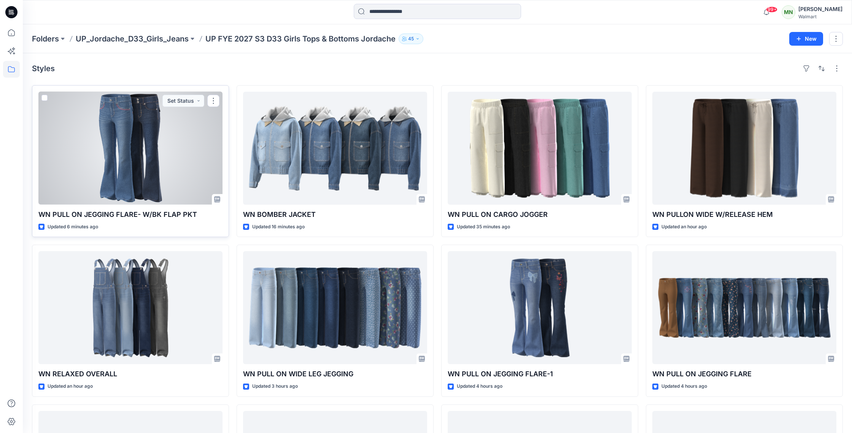
click at [175, 152] on div at bounding box center [130, 148] width 184 height 113
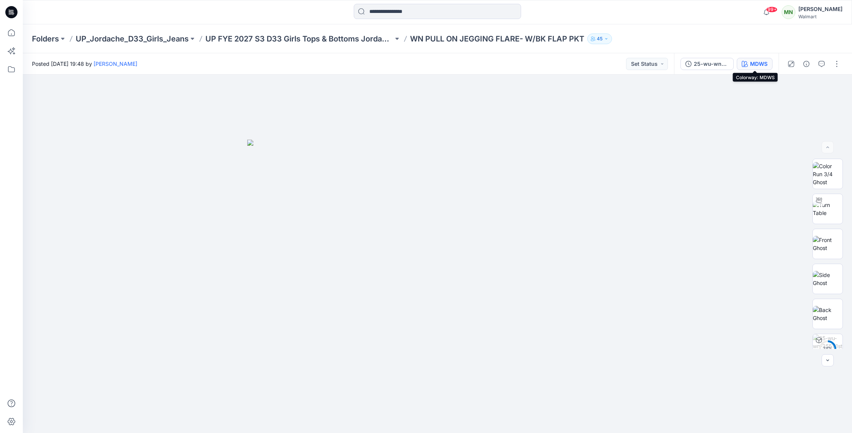
click at [754, 63] on div "MDWS" at bounding box center [758, 64] width 17 height 8
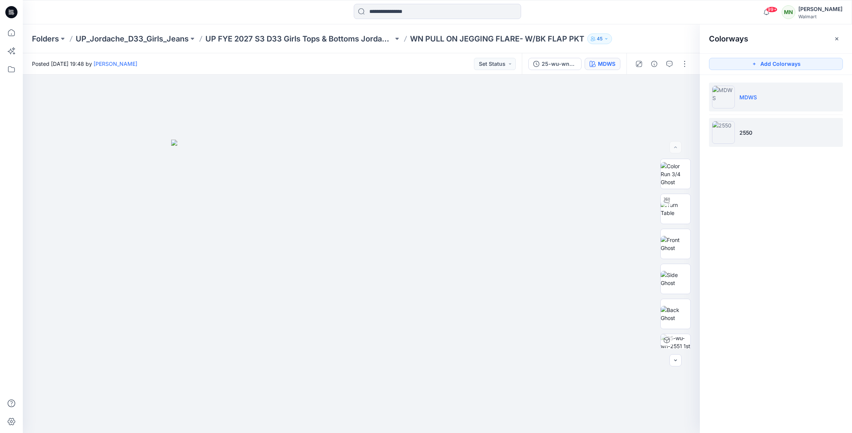
click at [748, 130] on p "2550" at bounding box center [745, 133] width 13 height 8
click at [678, 248] on img at bounding box center [675, 244] width 30 height 16
click at [676, 276] on img at bounding box center [675, 279] width 30 height 16
click at [686, 57] on div at bounding box center [661, 63] width 70 height 21
click at [685, 62] on button "button" at bounding box center [684, 64] width 12 height 12
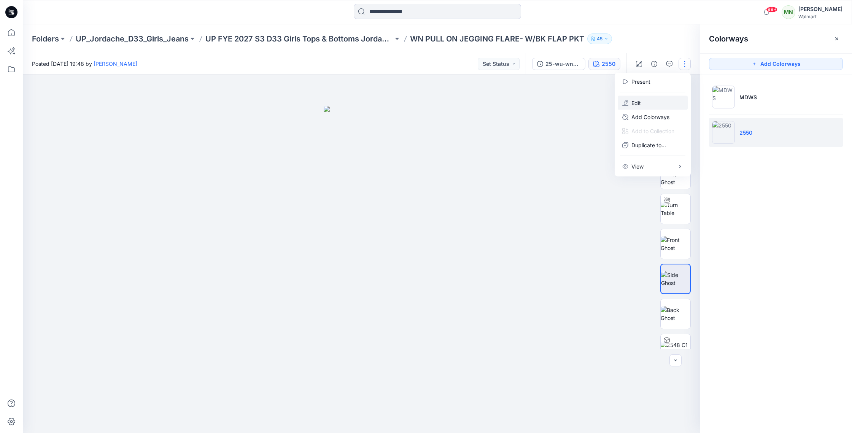
click at [644, 101] on button "Edit" at bounding box center [652, 103] width 70 height 14
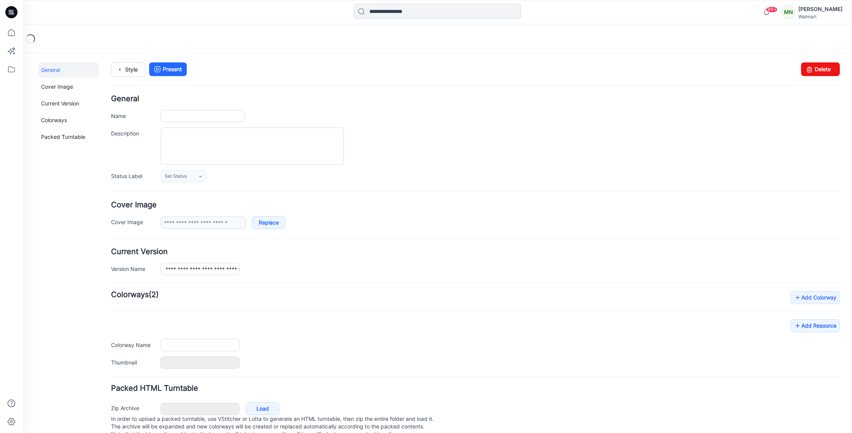
type input "**********"
type input "****"
type input "**********"
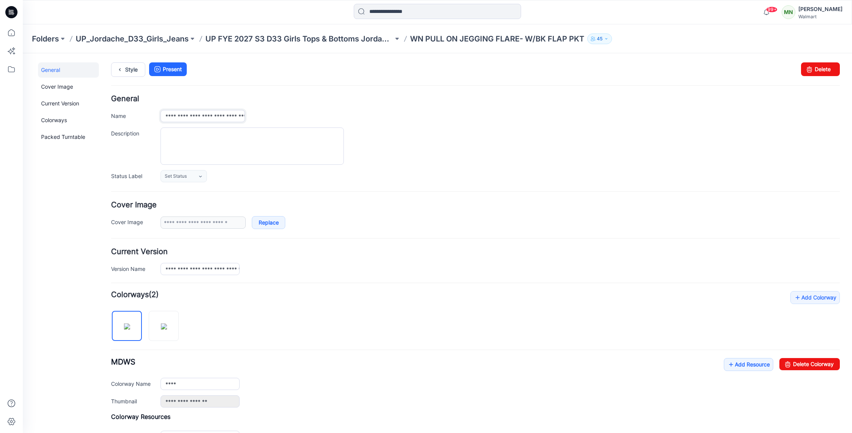
drag, startPoint x: 222, startPoint y: 116, endPoint x: 176, endPoint y: 116, distance: 46.8
click at [176, 116] on input "**********" at bounding box center [202, 116] width 84 height 12
type input "**********"
drag, startPoint x: 505, startPoint y: 163, endPoint x: 494, endPoint y: 164, distance: 11.1
click at [505, 163] on div at bounding box center [499, 145] width 679 height 37
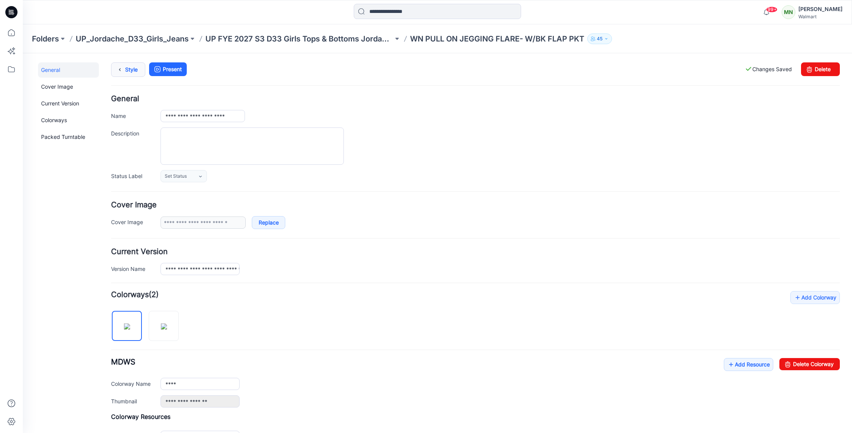
click at [127, 66] on link "Style" at bounding box center [128, 69] width 34 height 14
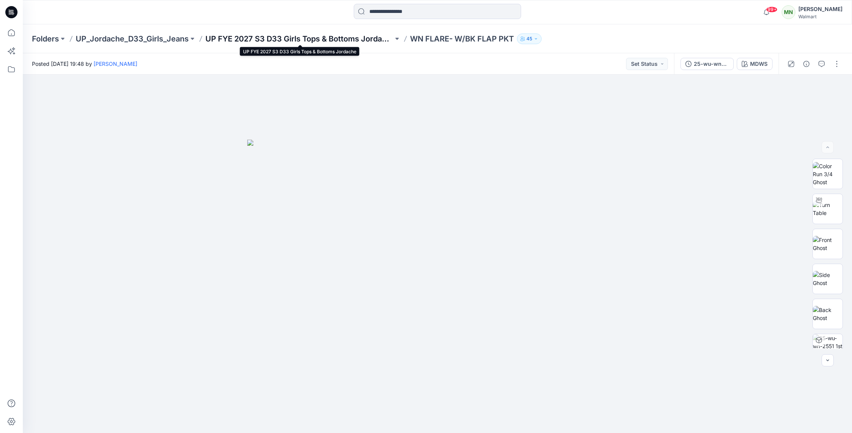
click at [340, 40] on p "UP FYE 2027 S3 D33 Girls Tops & Bottoms Jordache" at bounding box center [299, 38] width 188 height 11
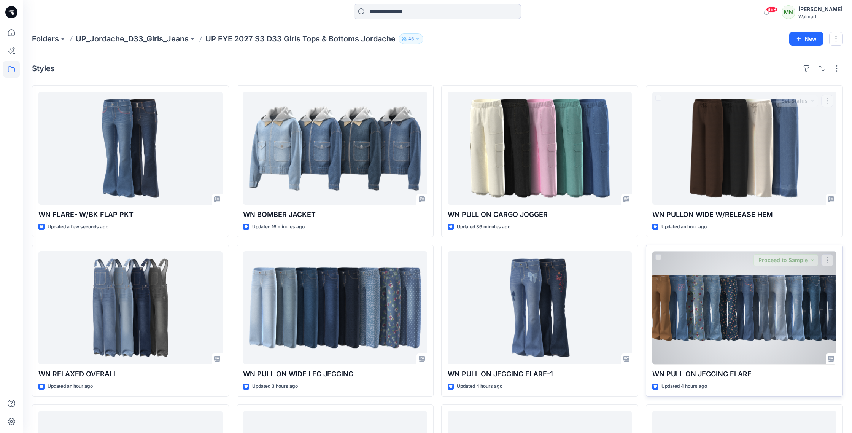
scroll to position [3, 0]
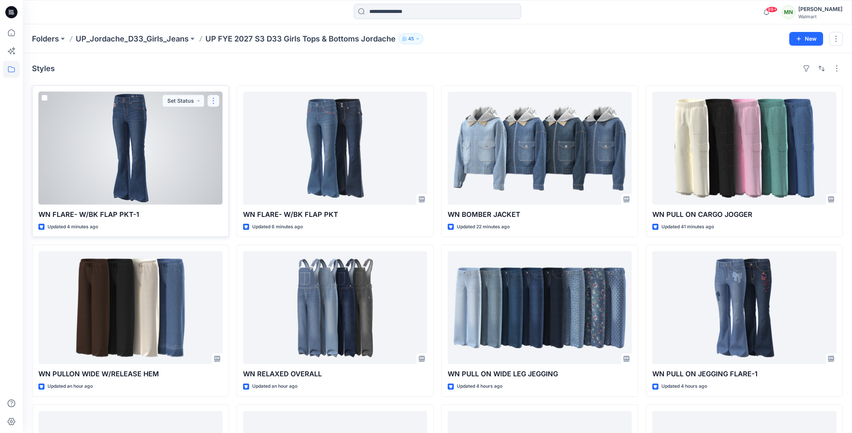
click at [214, 101] on button "button" at bounding box center [213, 101] width 12 height 12
click at [229, 118] on p "Edit" at bounding box center [227, 118] width 10 height 8
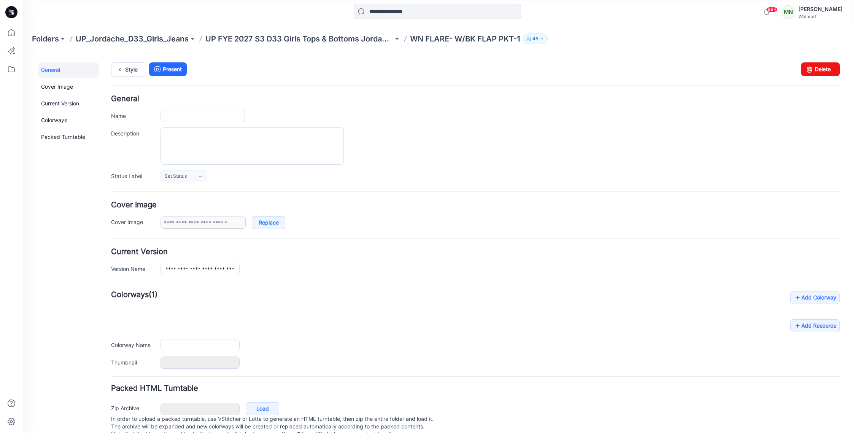
type input "**********"
type input "****"
type input "**********"
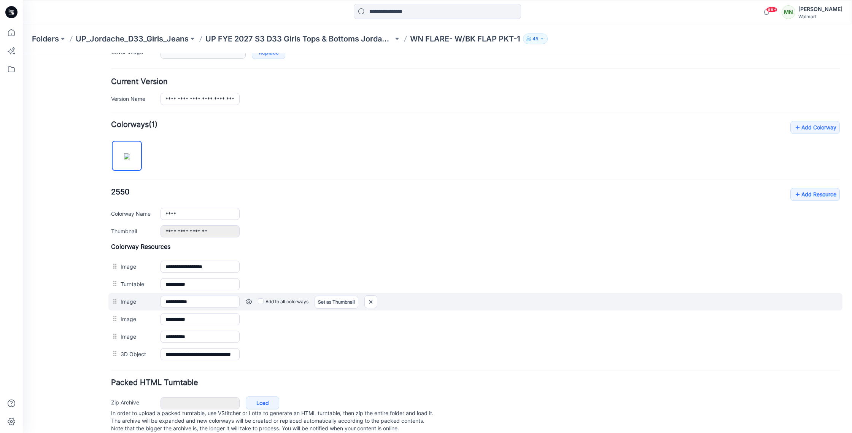
scroll to position [187, 0]
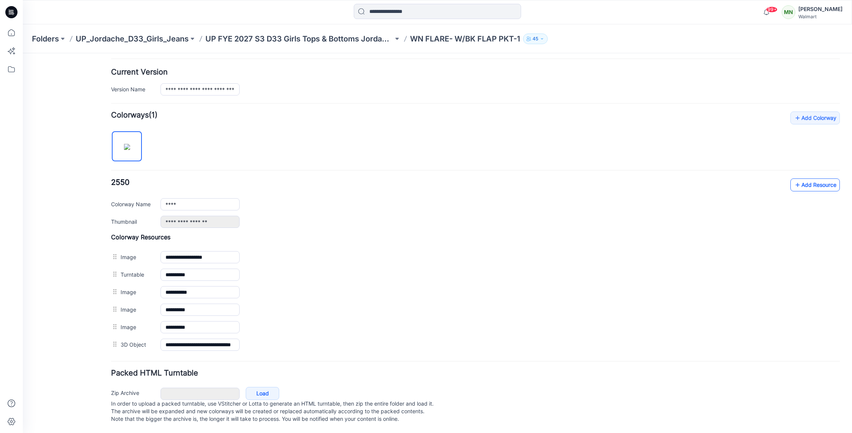
click at [806, 178] on link "Add Resource" at bounding box center [814, 184] width 49 height 13
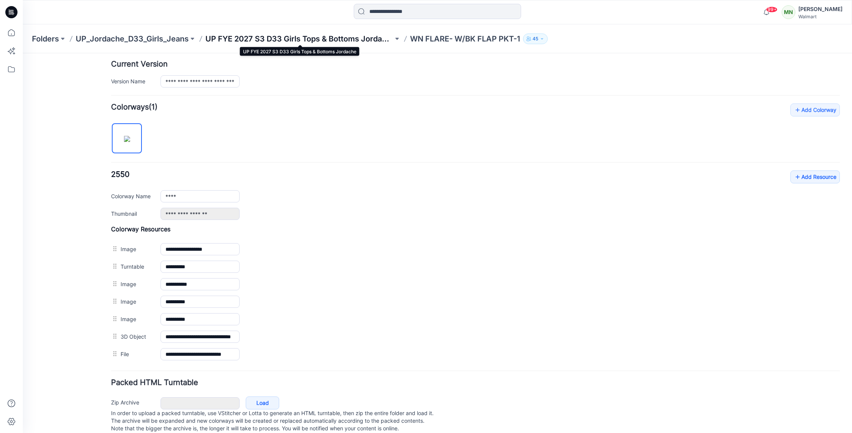
click at [260, 36] on p "UP FYE 2027 S3 D33 Girls Tops & Bottoms Jordache" at bounding box center [299, 38] width 188 height 11
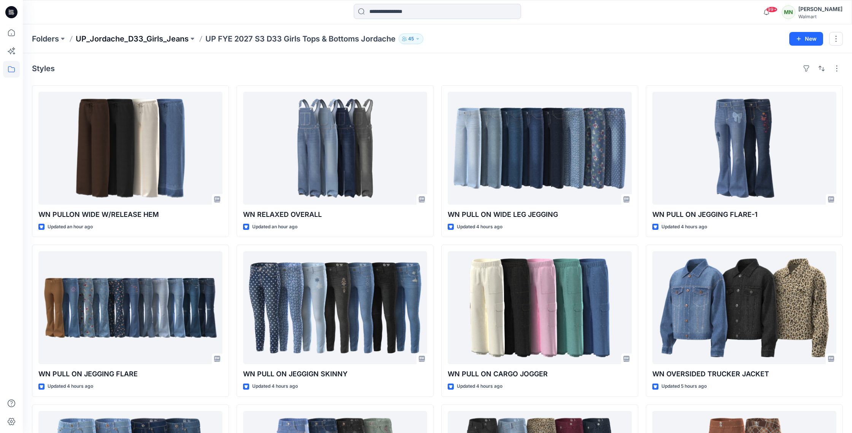
click at [163, 38] on p "UP_Jordache_D33_Girls_Jeans" at bounding box center [132, 38] width 113 height 11
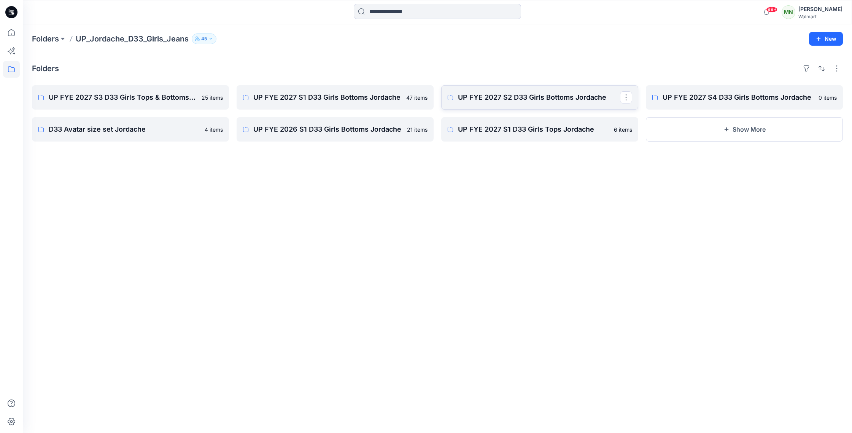
click at [531, 97] on p "UP FYE 2027 S2 D33 Girls Bottoms Jordache" at bounding box center [539, 97] width 162 height 11
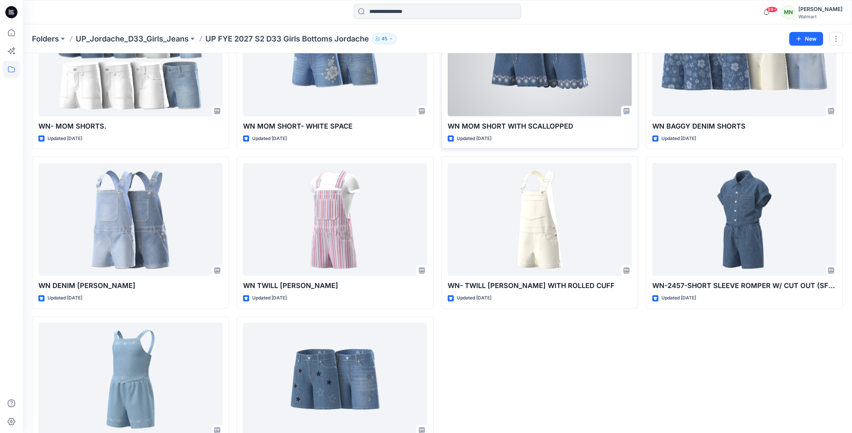
scroll to position [132, 0]
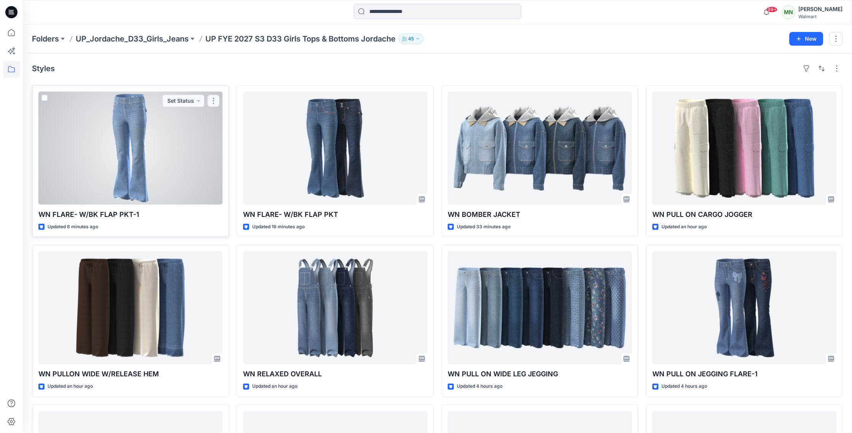
click at [213, 102] on button "button" at bounding box center [213, 101] width 12 height 12
click at [227, 119] on p "Edit" at bounding box center [227, 118] width 10 height 8
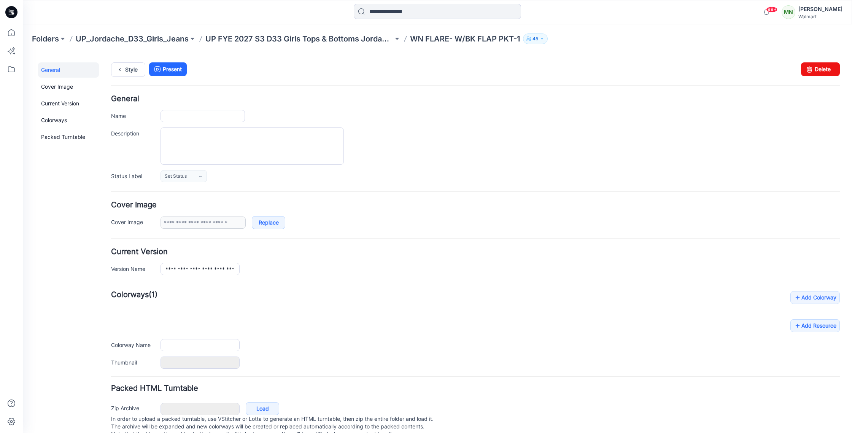
type input "**********"
type input "****"
type input "**********"
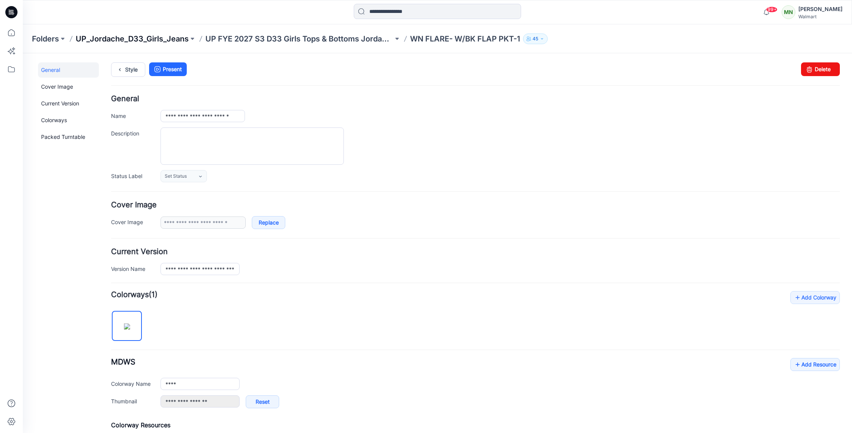
click at [141, 39] on p "UP_Jordache_D33_Girls_Jeans" at bounding box center [132, 38] width 113 height 11
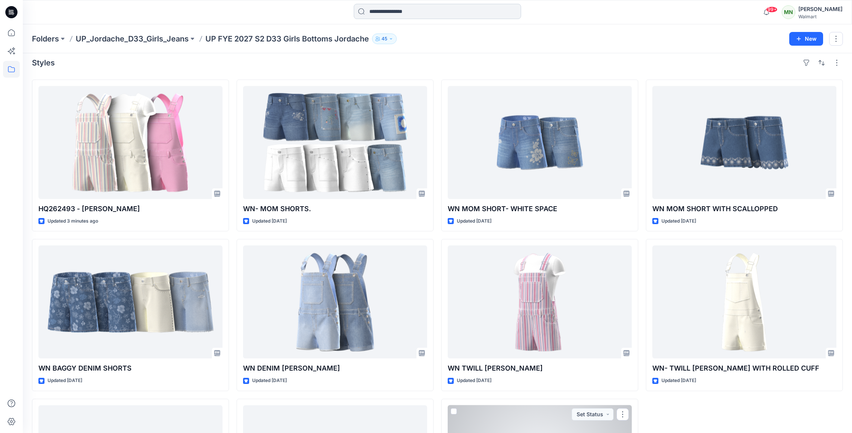
scroll to position [6, 0]
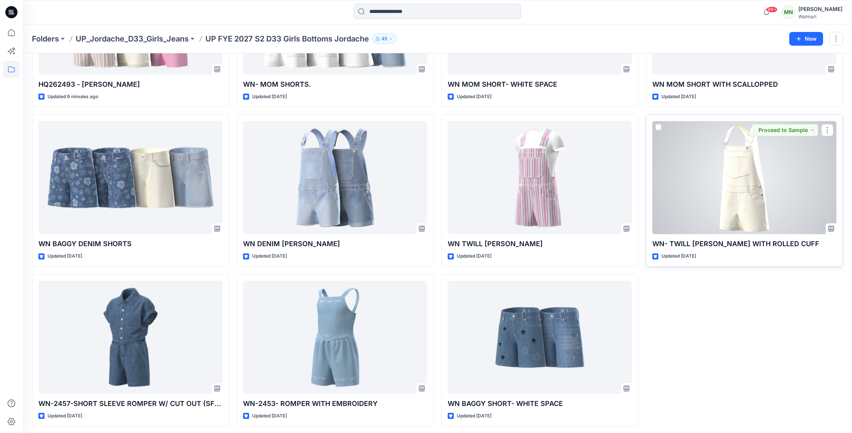
scroll to position [132, 0]
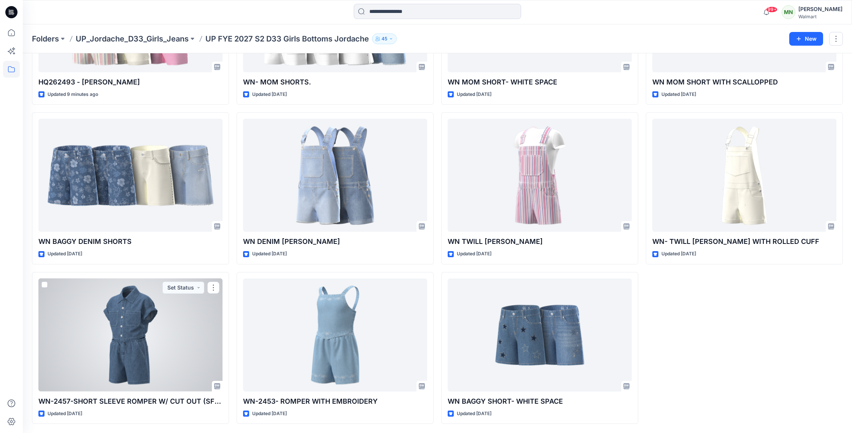
click at [181, 353] on div at bounding box center [130, 334] width 184 height 113
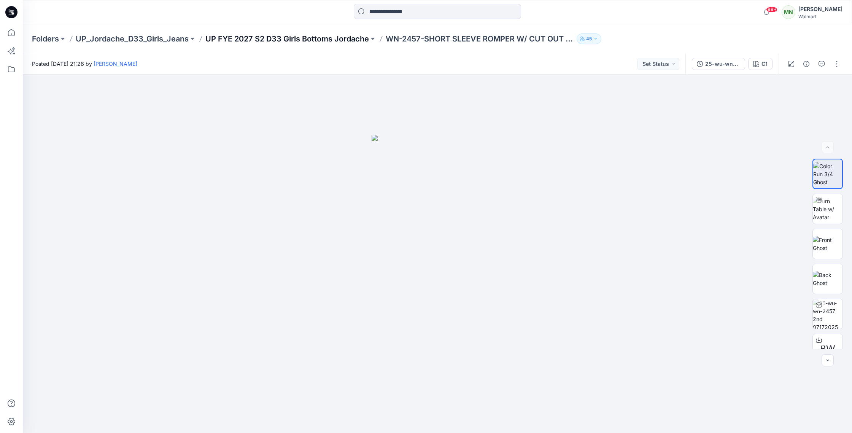
click at [261, 37] on p "UP FYE 2027 S2 D33 Girls Bottoms Jordache" at bounding box center [286, 38] width 163 height 11
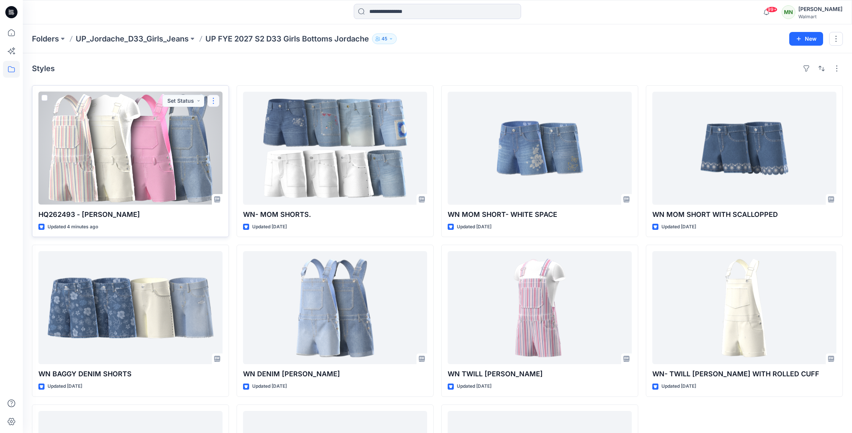
click at [213, 103] on button "button" at bounding box center [213, 101] width 12 height 12
click at [226, 119] on p "Edit" at bounding box center [227, 118] width 10 height 8
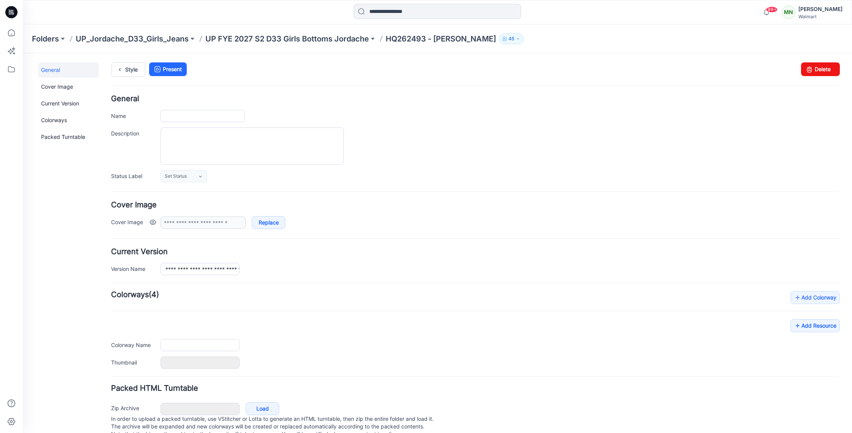
type input "**********"
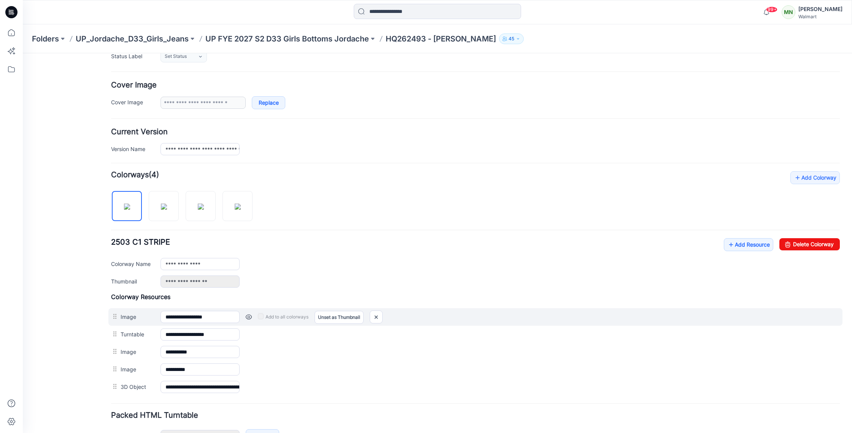
scroll to position [140, 0]
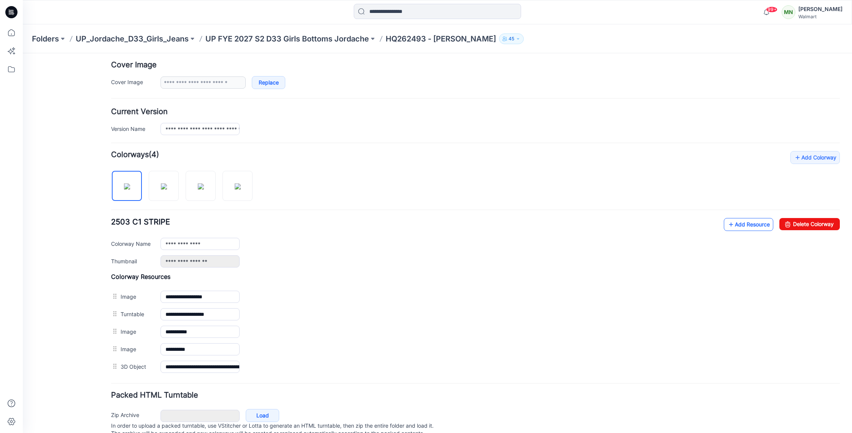
click at [756, 223] on link "Add Resource" at bounding box center [748, 224] width 49 height 13
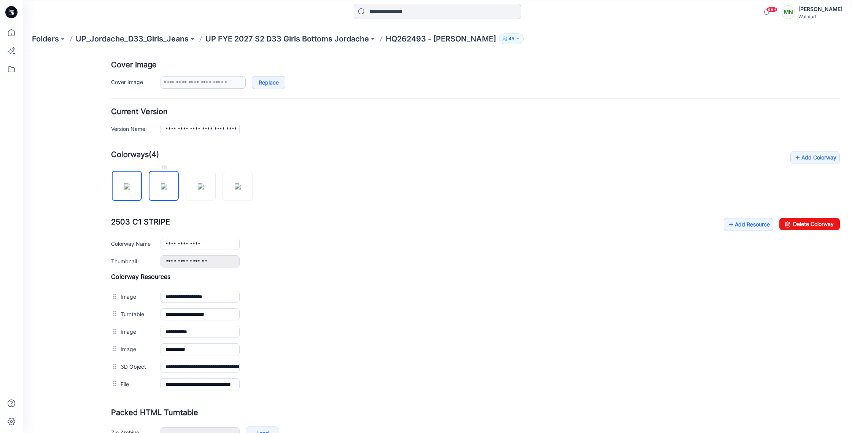
click at [167, 184] on img at bounding box center [164, 186] width 6 height 6
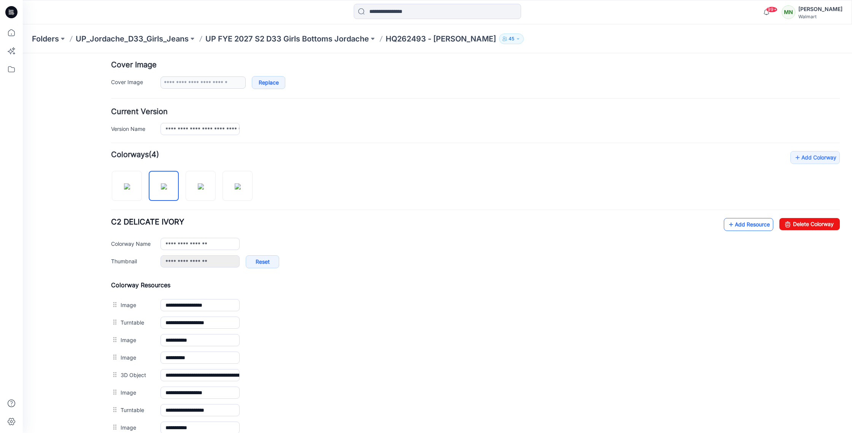
click at [750, 223] on link "Add Resource" at bounding box center [748, 224] width 49 height 13
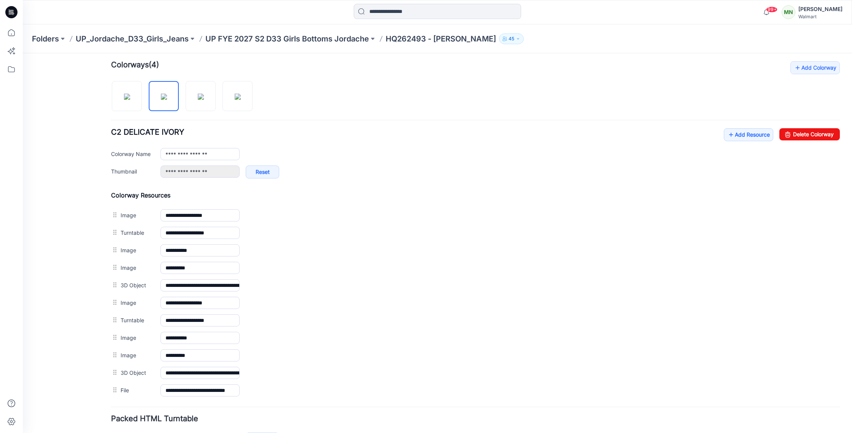
scroll to position [235, 0]
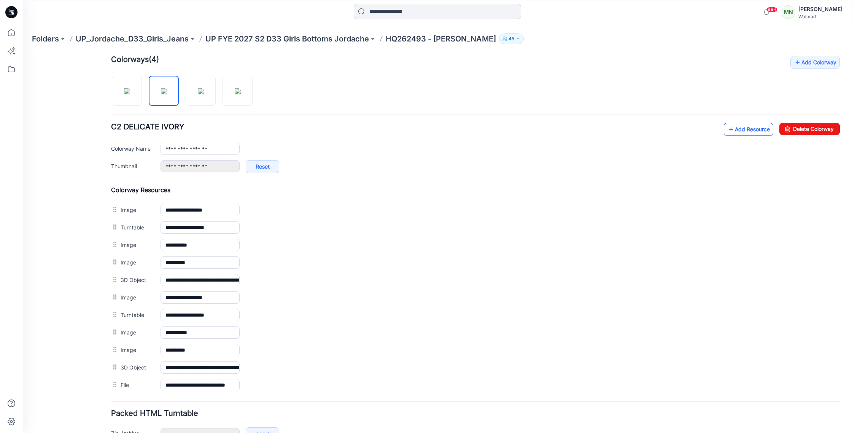
click at [736, 130] on link "Add Resource" at bounding box center [748, 129] width 49 height 13
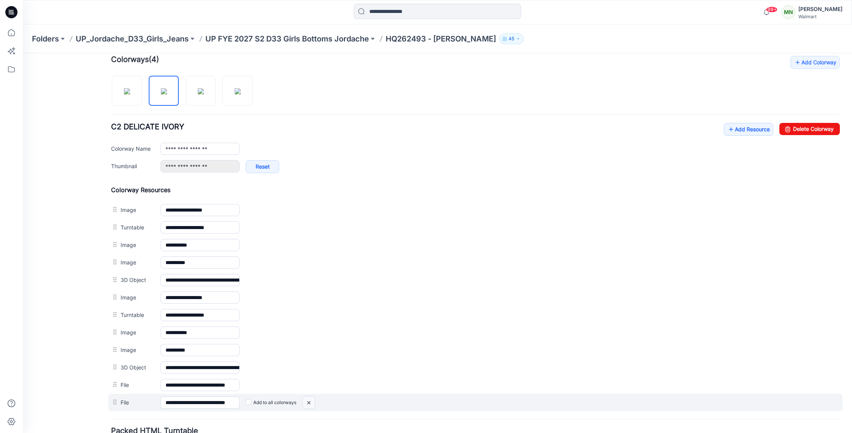
click at [307, 401] on img at bounding box center [309, 402] width 12 height 13
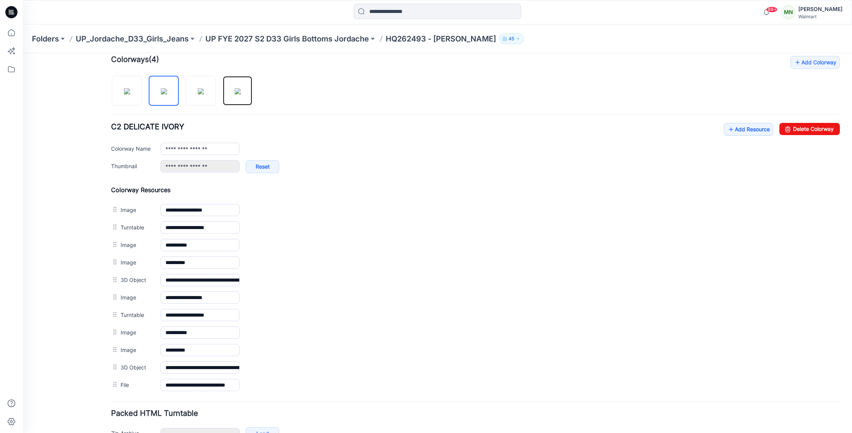
click at [241, 88] on img at bounding box center [238, 91] width 6 height 6
type input "**********"
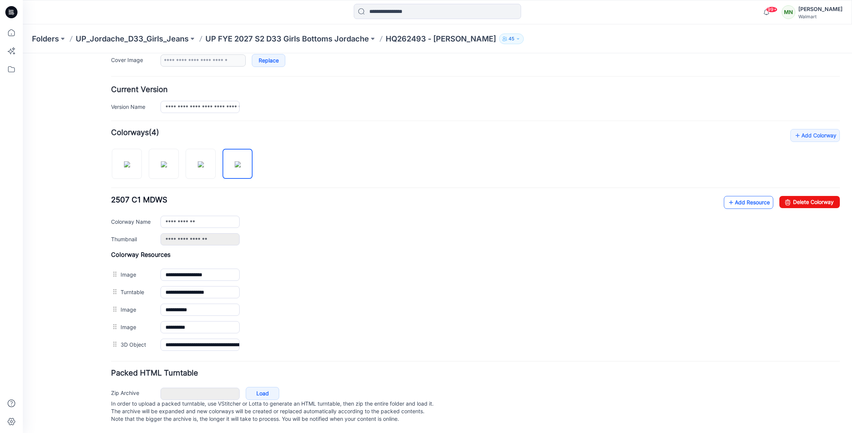
click at [757, 196] on link "Add Resource" at bounding box center [748, 202] width 49 height 13
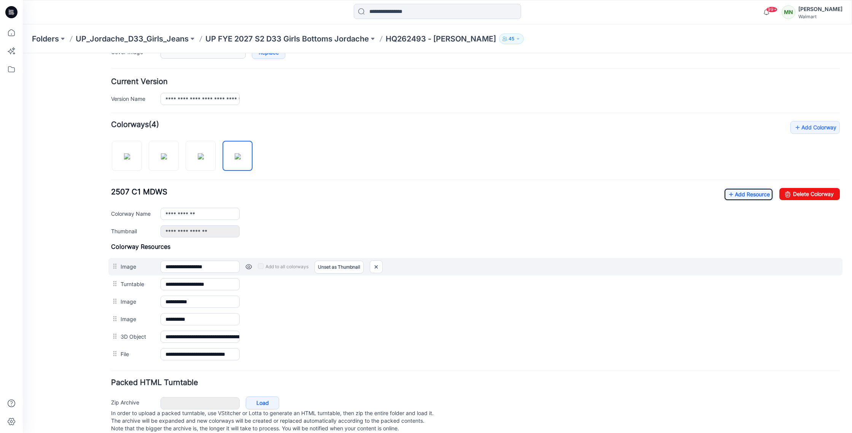
scroll to position [0, 0]
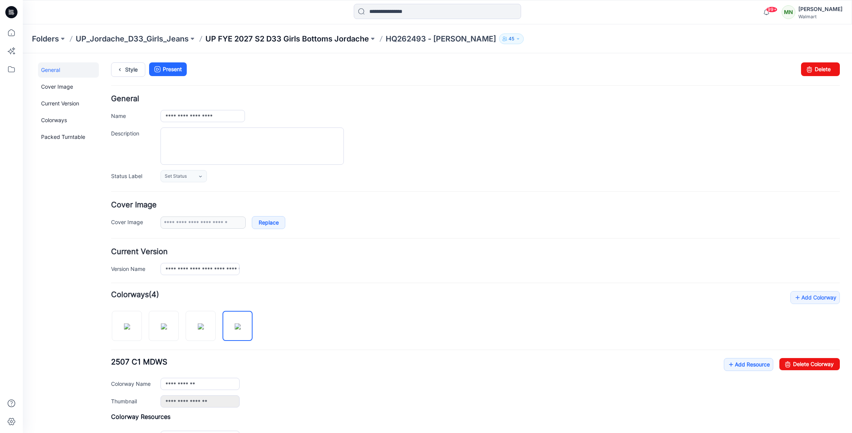
click at [247, 37] on p "UP FYE 2027 S2 D33 Girls Bottoms Jordache" at bounding box center [286, 38] width 163 height 11
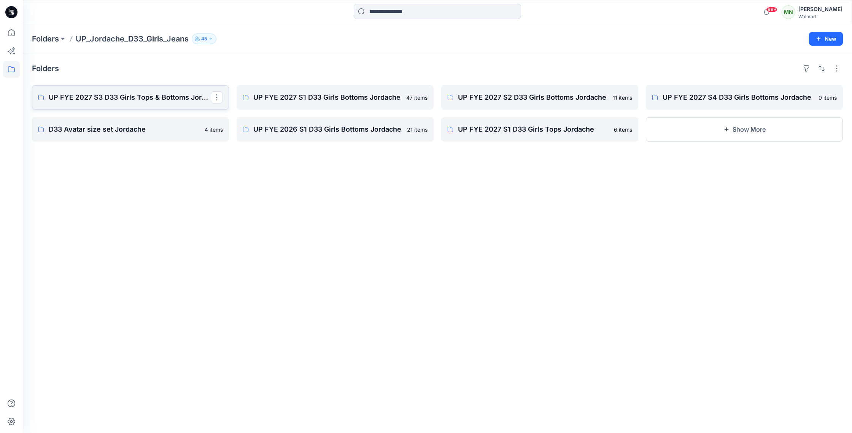
click at [128, 101] on p "UP FYE 2027 S3 D33 Girls Tops & Bottoms Jordache" at bounding box center [130, 97] width 162 height 11
